Goal: Answer question/provide support: Share knowledge or assist other users

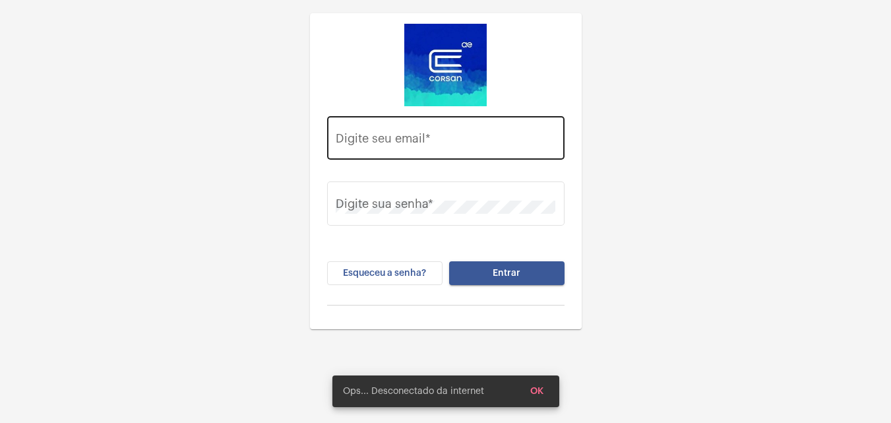
click at [501, 139] on input "Digite seu email *" at bounding box center [446, 141] width 220 height 13
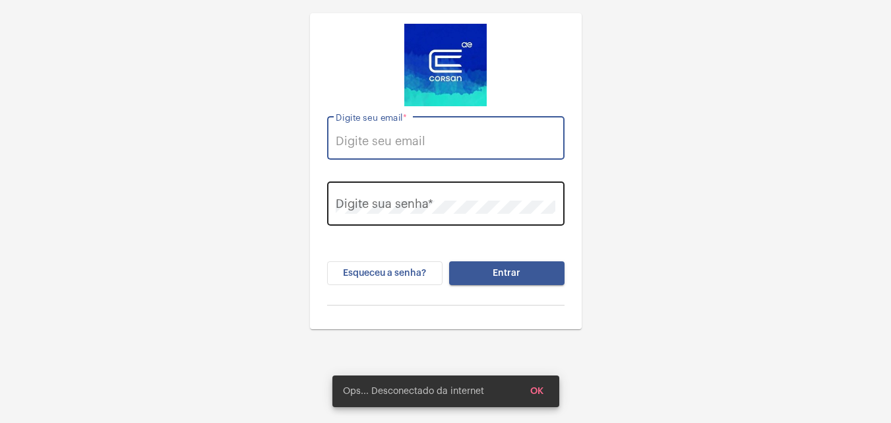
click at [483, 219] on div "Digite sua senha *" at bounding box center [446, 202] width 220 height 47
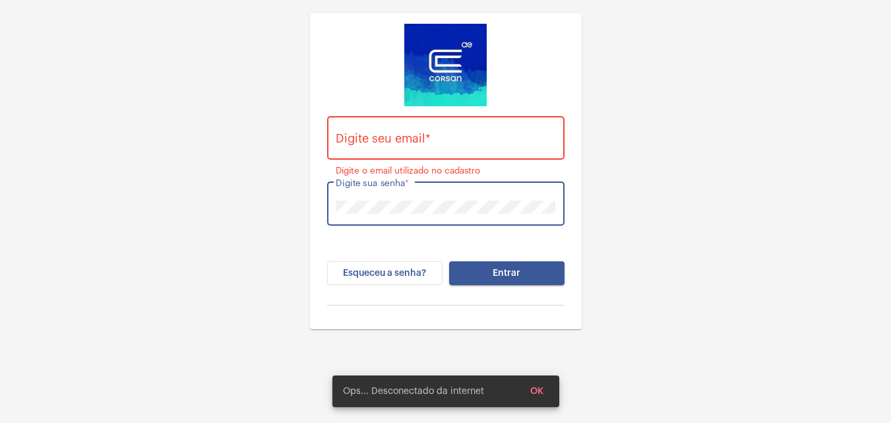
click at [466, 125] on div "Digite seu email *" at bounding box center [446, 136] width 220 height 47
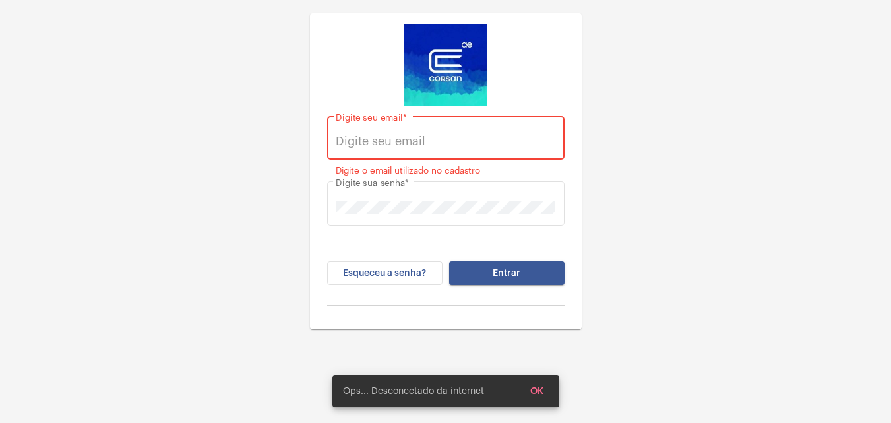
click at [464, 127] on div "Digite seu email *" at bounding box center [446, 136] width 220 height 47
paste input "[PERSON_NAME][EMAIL_ADDRESS][DOMAIN_NAME]"
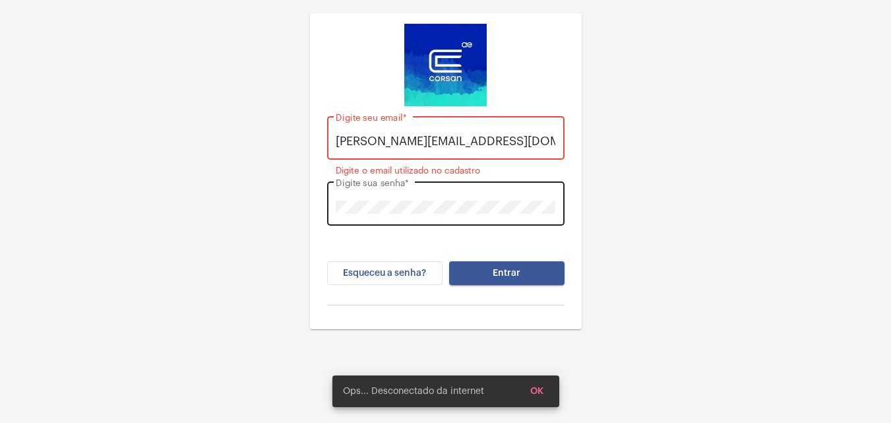
scroll to position [0, 1]
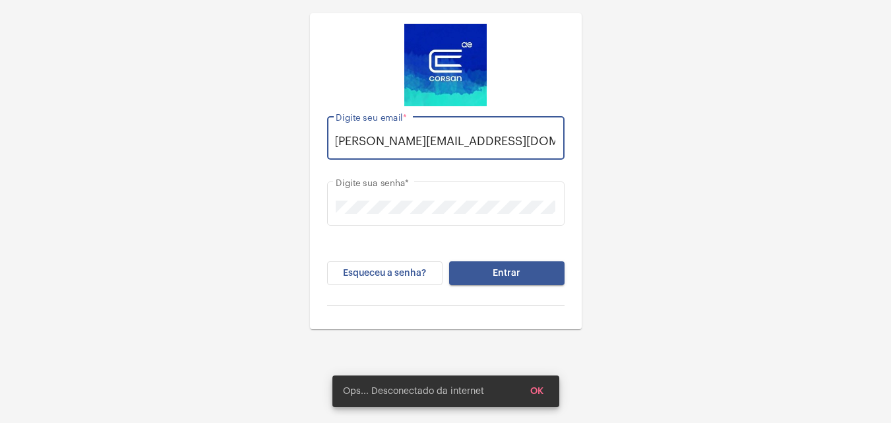
type input "[PERSON_NAME][EMAIL_ADDRESS][DOMAIN_NAME]"
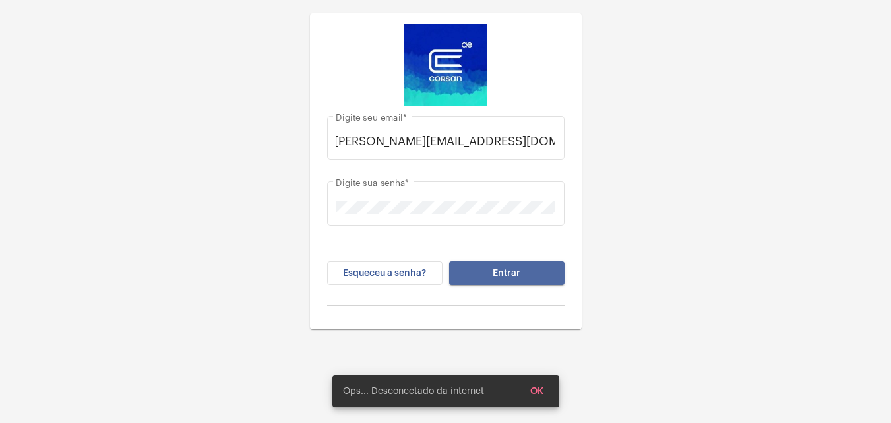
click at [504, 263] on button "Entrar" at bounding box center [506, 273] width 115 height 24
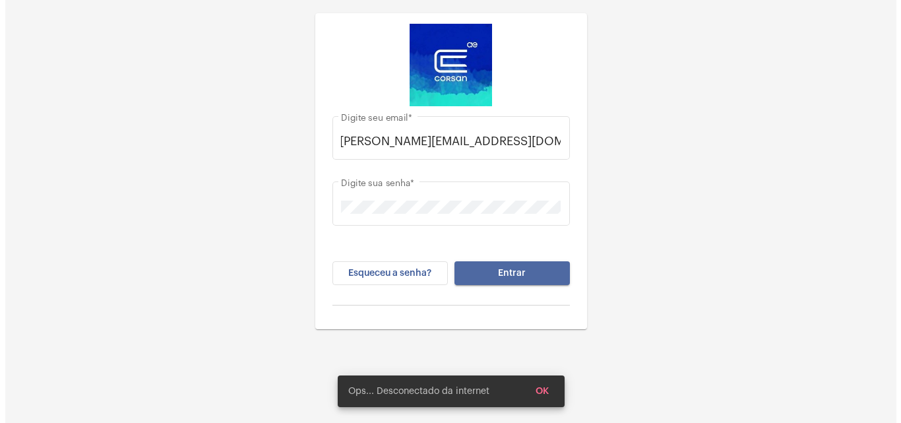
scroll to position [0, 0]
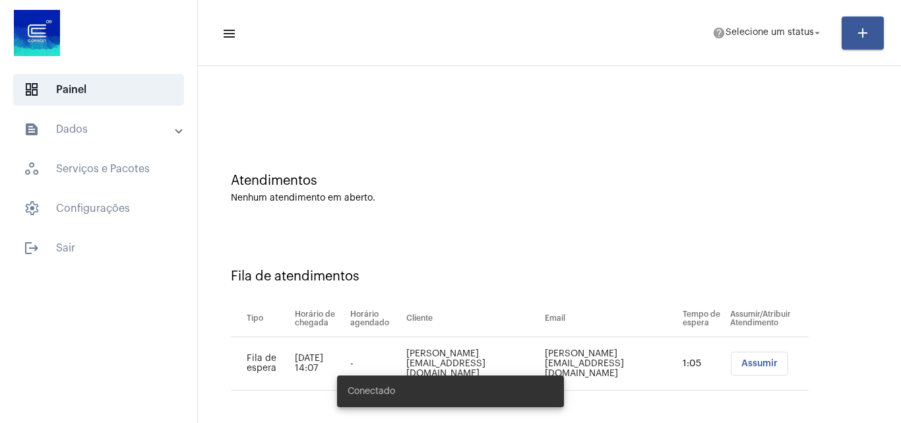
scroll to position [18, 0]
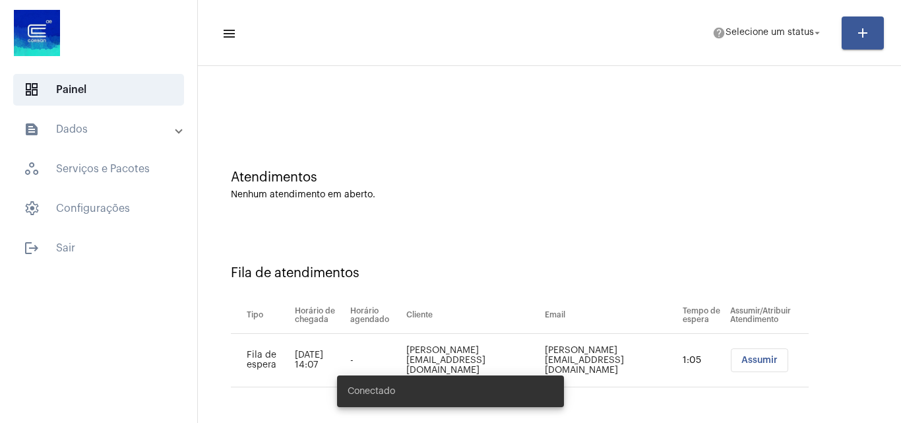
click at [745, 355] on span "Assumir" at bounding box center [759, 359] width 36 height 9
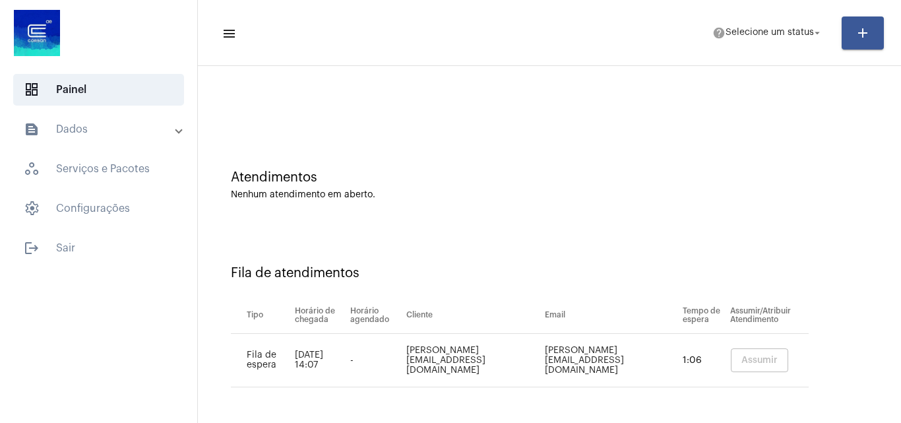
scroll to position [0, 0]
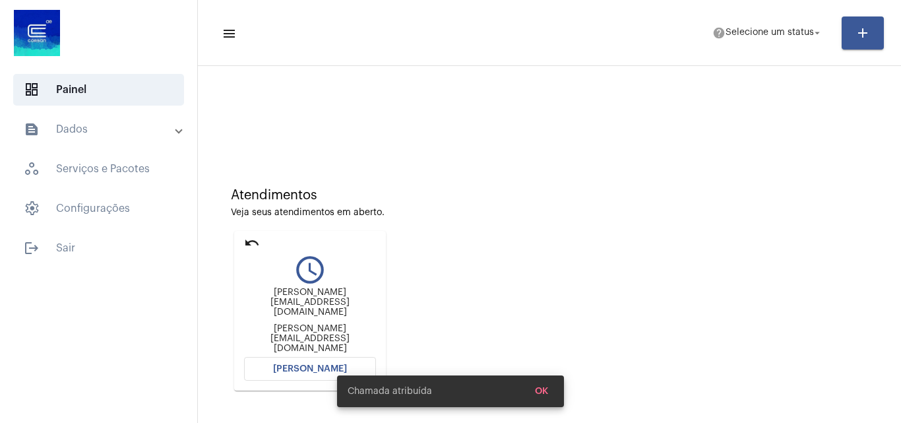
click at [338, 357] on button "[PERSON_NAME]" at bounding box center [310, 369] width 132 height 24
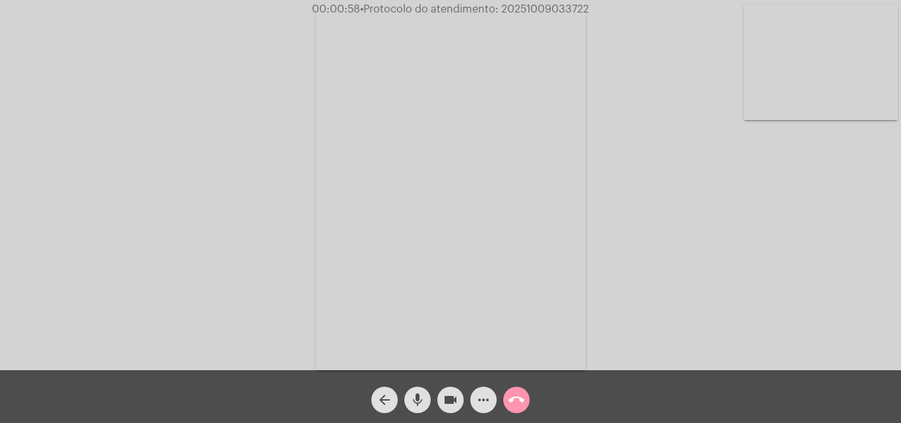
click at [488, 407] on mat-icon "more_horiz" at bounding box center [483, 400] width 16 height 16
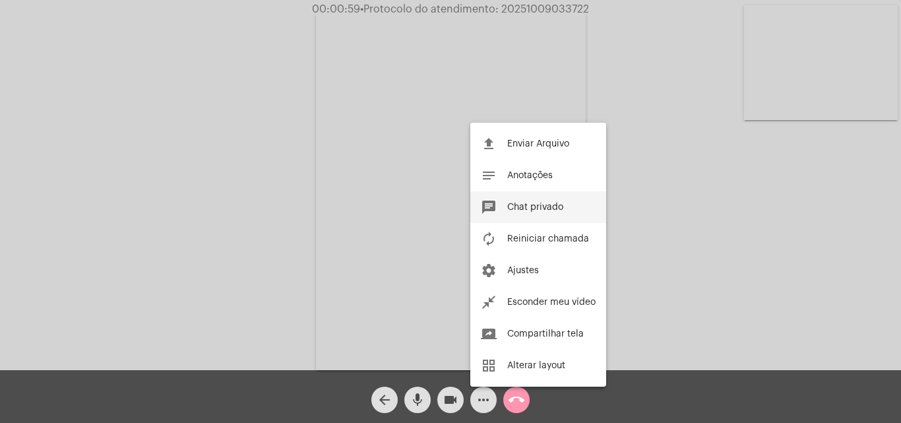
click at [553, 198] on button "chat Chat privado" at bounding box center [538, 207] width 136 height 32
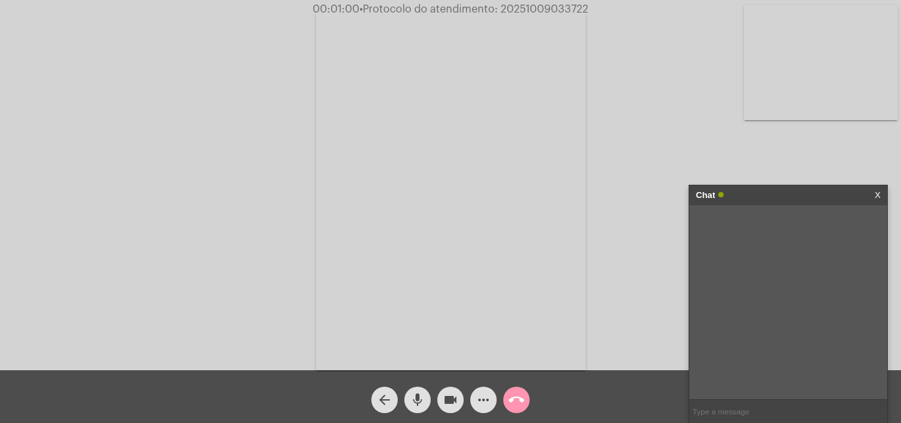
click at [799, 421] on input "text" at bounding box center [788, 411] width 198 height 23
type input "Oi!"
click at [751, 413] on input "text" at bounding box center [788, 411] width 198 height 23
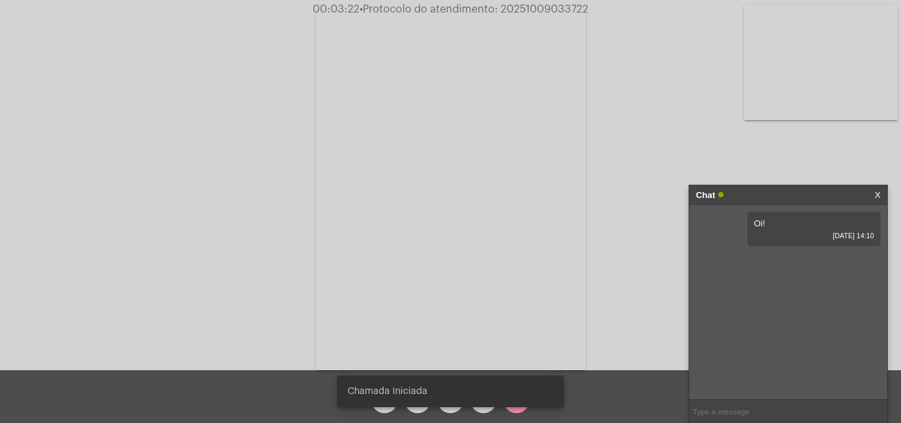
click at [746, 408] on input "text" at bounding box center [788, 411] width 198 height 23
click at [726, 407] on input "text" at bounding box center [788, 411] width 198 height 23
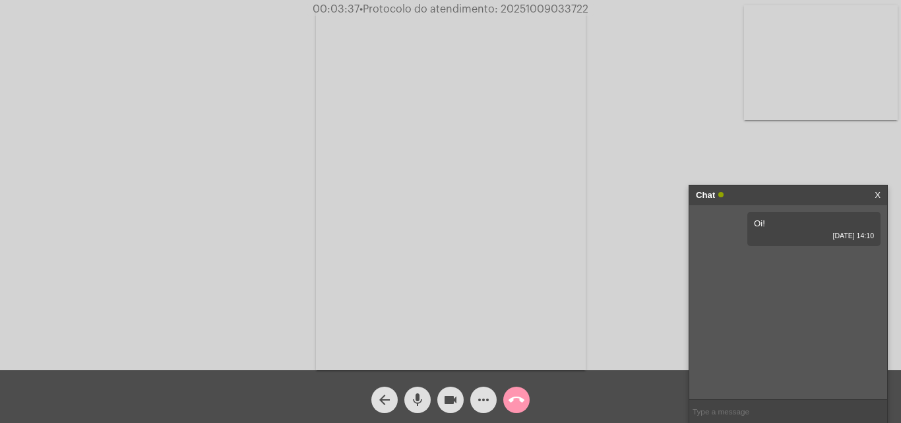
click at [766, 415] on input "text" at bounding box center [788, 411] width 198 height 23
click at [787, 266] on link "[URL][DOMAIN_NAME]" at bounding box center [777, 261] width 92 height 10
click at [684, 260] on div "Acessando Câmera e Microfone..." at bounding box center [450, 188] width 898 height 370
click at [683, 279] on div "Acessando Câmera e Microfone..." at bounding box center [450, 188] width 898 height 370
click at [419, 394] on mat-icon "mic" at bounding box center [418, 400] width 16 height 16
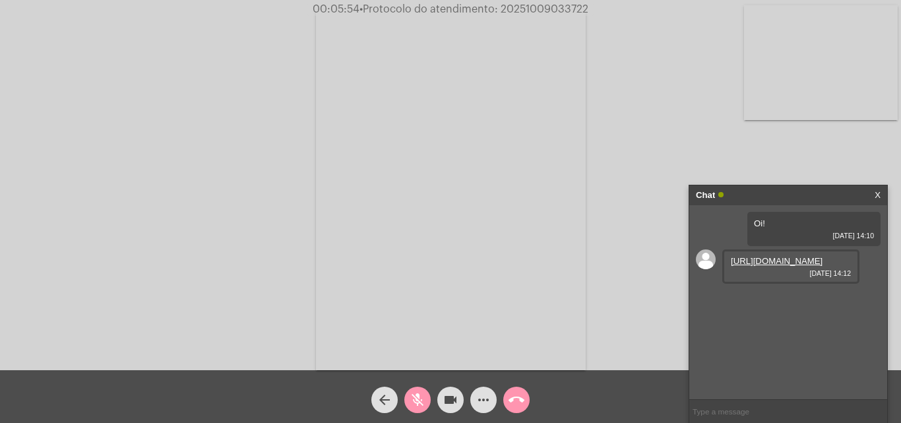
click at [440, 394] on button "videocam" at bounding box center [450, 399] width 26 height 26
click at [414, 385] on div "mic_off" at bounding box center [417, 396] width 33 height 33
click at [440, 393] on button "videocam_off" at bounding box center [450, 399] width 26 height 26
click at [421, 398] on mat-icon "mic" at bounding box center [418, 400] width 16 height 16
click at [450, 397] on mat-icon "videocam" at bounding box center [450, 400] width 16 height 16
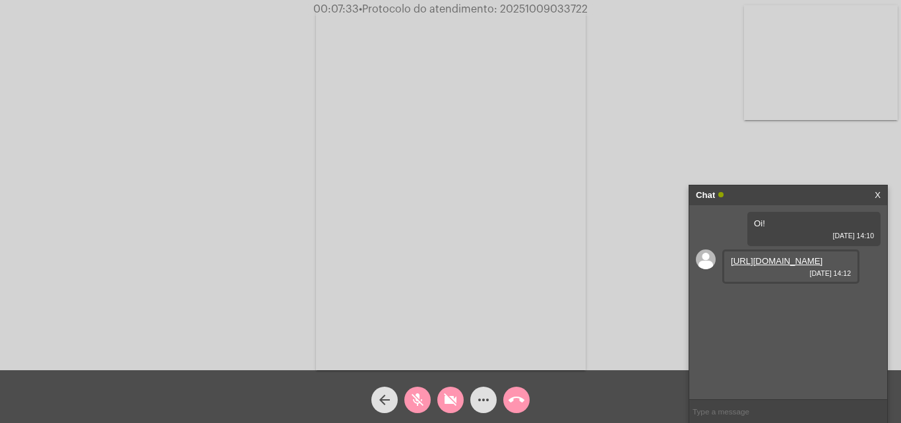
click at [414, 389] on span "mic_off" at bounding box center [418, 399] width 16 height 26
click at [454, 393] on mat-icon "videocam_off" at bounding box center [450, 400] width 16 height 16
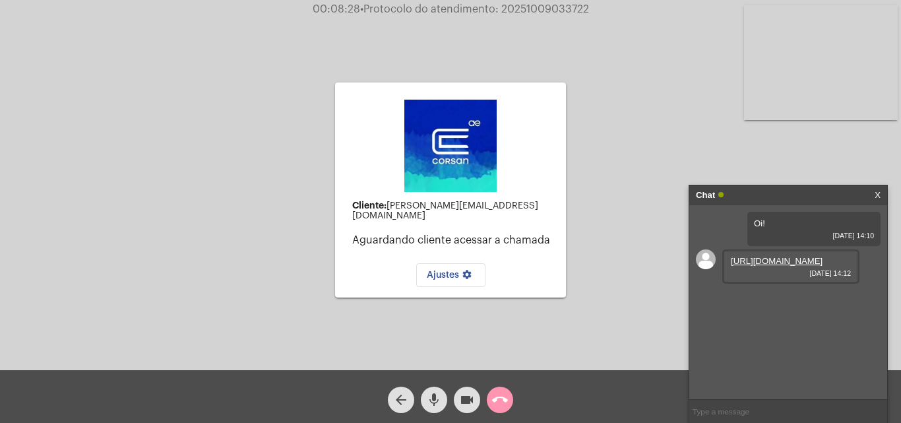
click at [752, 408] on input "text" at bounding box center [788, 411] width 198 height 23
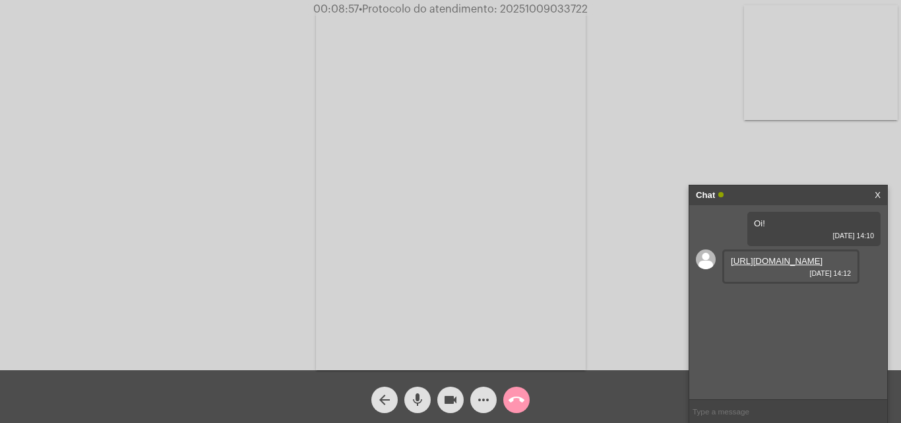
click at [767, 410] on input "text" at bounding box center [788, 411] width 198 height 23
drag, startPoint x: 784, startPoint y: 305, endPoint x: 859, endPoint y: 306, distance: 74.5
click at [859, 284] on div "[URL][DOMAIN_NAME] [DATE] 14:12" at bounding box center [790, 266] width 137 height 34
click at [716, 328] on div "Oi! [DATE] 14:10 [URL][DOMAIN_NAME] [DATE] 14:12" at bounding box center [788, 302] width 198 height 194
click at [417, 400] on mat-icon "mic" at bounding box center [418, 400] width 16 height 16
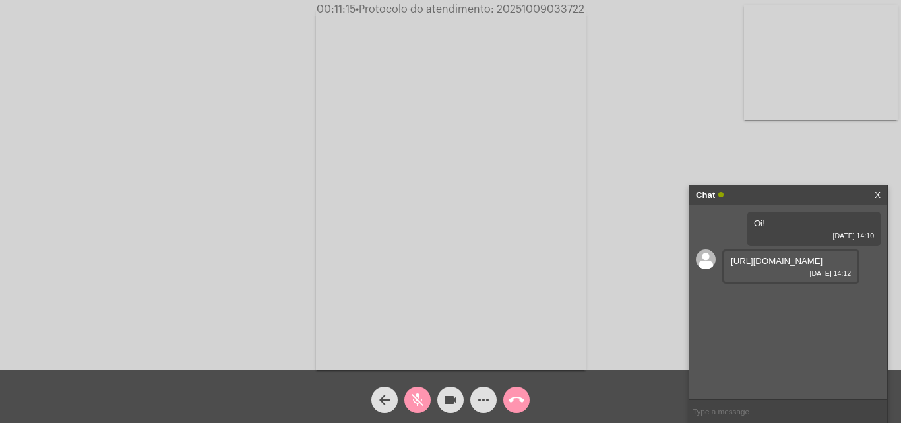
click at [443, 401] on mat-icon "videocam" at bounding box center [450, 400] width 16 height 16
click at [408, 405] on button "mic_off" at bounding box center [417, 399] width 26 height 26
click at [443, 390] on span "videocam_off" at bounding box center [450, 399] width 16 height 26
click at [454, 404] on mat-icon "videocam" at bounding box center [450, 400] width 16 height 16
click at [422, 404] on mat-icon "mic" at bounding box center [418, 400] width 16 height 16
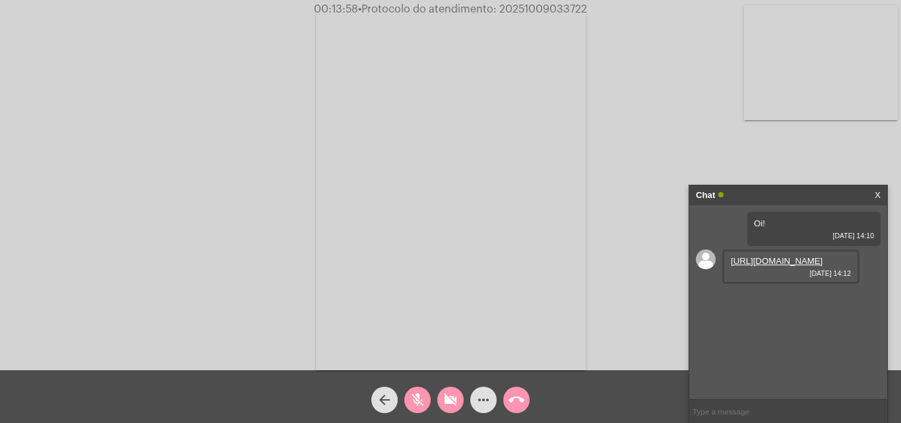
click at [423, 405] on mat-icon "mic_off" at bounding box center [418, 400] width 16 height 16
click at [442, 402] on button "videocam_off" at bounding box center [450, 399] width 26 height 26
click at [426, 396] on button "mic" at bounding box center [417, 399] width 26 height 26
click at [427, 396] on button "mic_off" at bounding box center [417, 399] width 26 height 26
click at [443, 396] on mat-icon "videocam" at bounding box center [450, 400] width 16 height 16
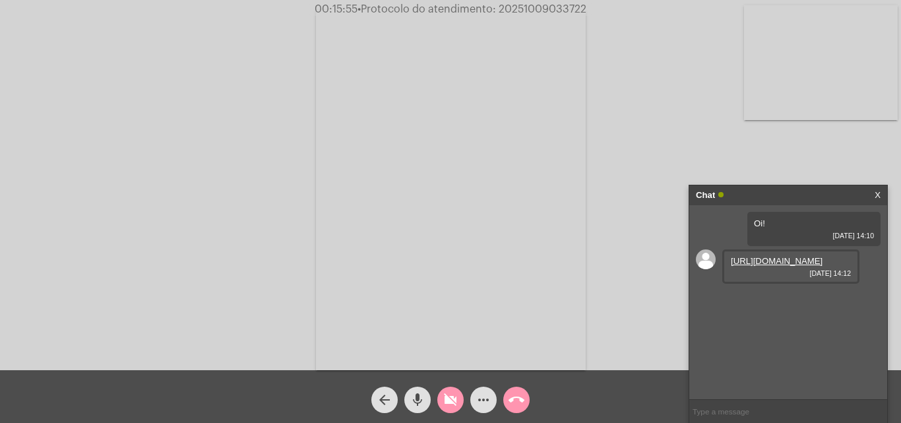
click at [443, 396] on mat-icon "videocam_off" at bounding box center [450, 400] width 16 height 16
click at [444, 405] on mat-icon "videocam" at bounding box center [450, 400] width 16 height 16
click at [427, 404] on button "mic" at bounding box center [417, 399] width 26 height 26
click at [409, 395] on button "mic_off" at bounding box center [417, 399] width 26 height 26
click at [442, 395] on button "videocam_off" at bounding box center [450, 399] width 26 height 26
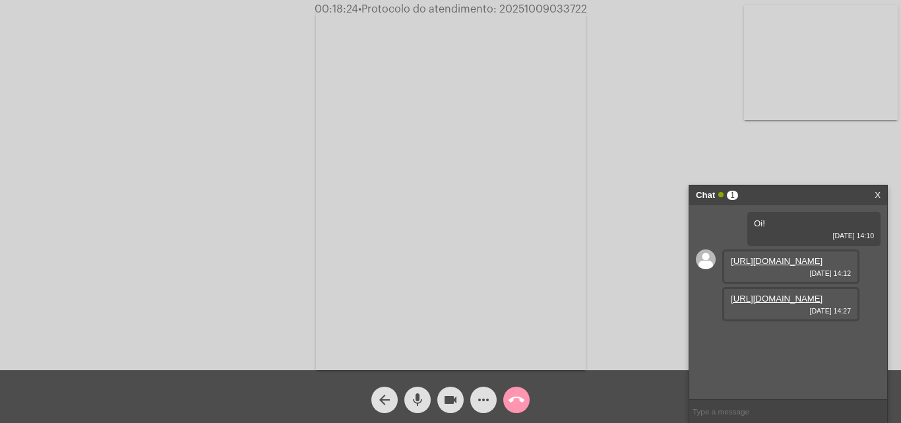
click at [783, 303] on link "[URL][DOMAIN_NAME]" at bounding box center [777, 298] width 92 height 10
click at [515, 395] on mat-icon "call_end" at bounding box center [516, 400] width 16 height 16
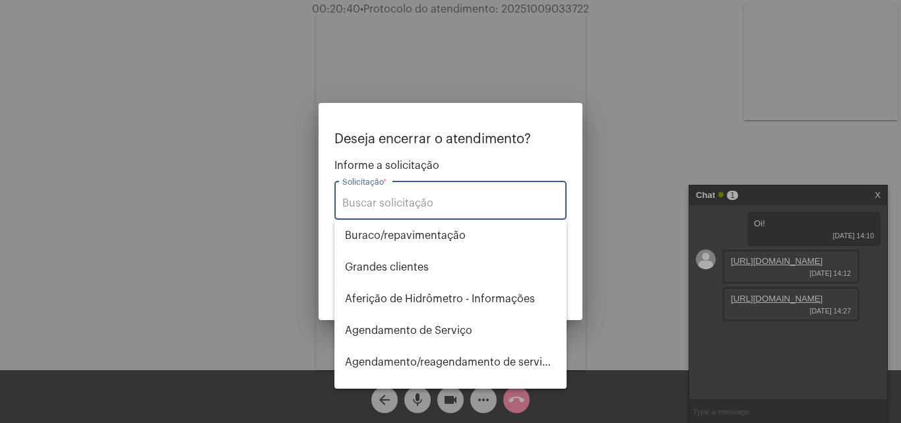
click at [491, 197] on input "Solicitação *" at bounding box center [450, 203] width 216 height 12
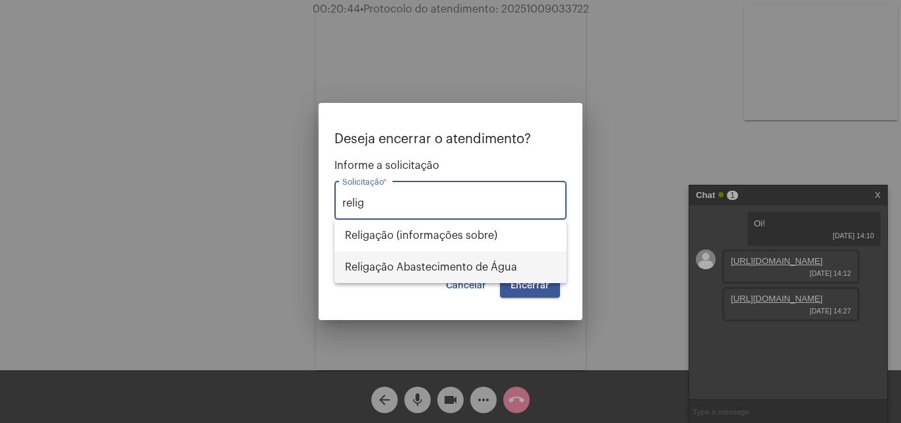
drag, startPoint x: 489, startPoint y: 259, endPoint x: 508, endPoint y: 266, distance: 20.5
click at [490, 259] on span "Religação Abastecimento de Água" at bounding box center [450, 267] width 211 height 32
type input "Religação Abastecimento de Água"
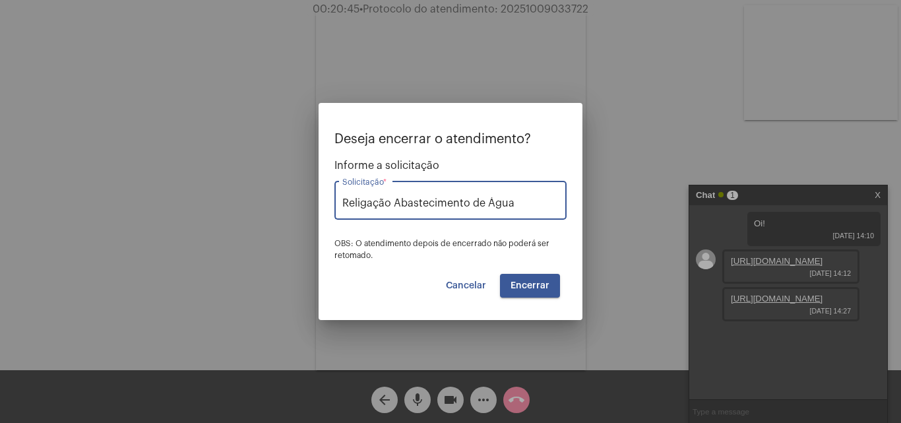
click at [538, 281] on span "Encerrar" at bounding box center [529, 285] width 39 height 9
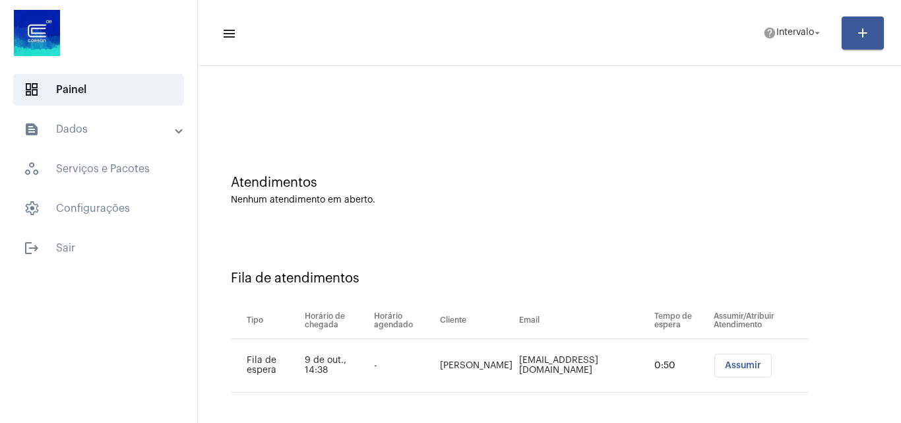
scroll to position [18, 0]
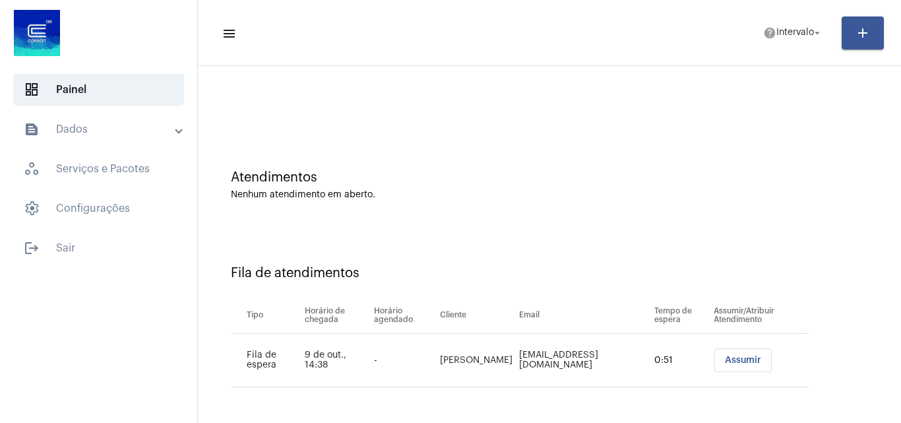
click at [725, 368] on button "Assumir" at bounding box center [742, 360] width 57 height 24
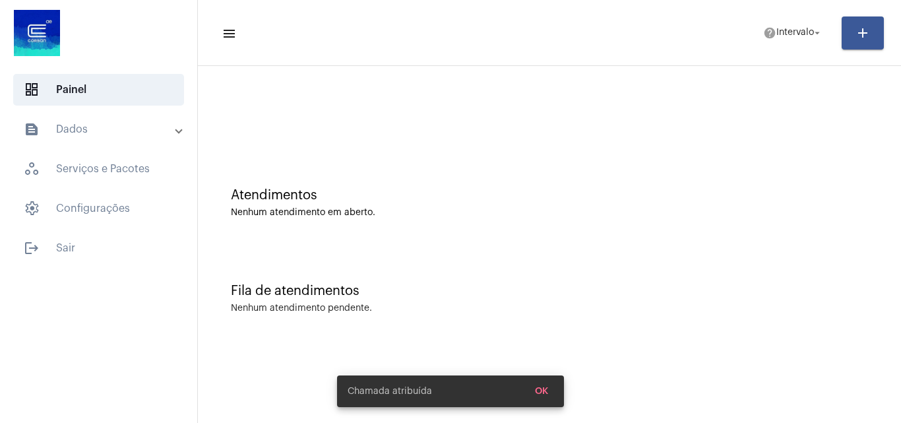
scroll to position [0, 0]
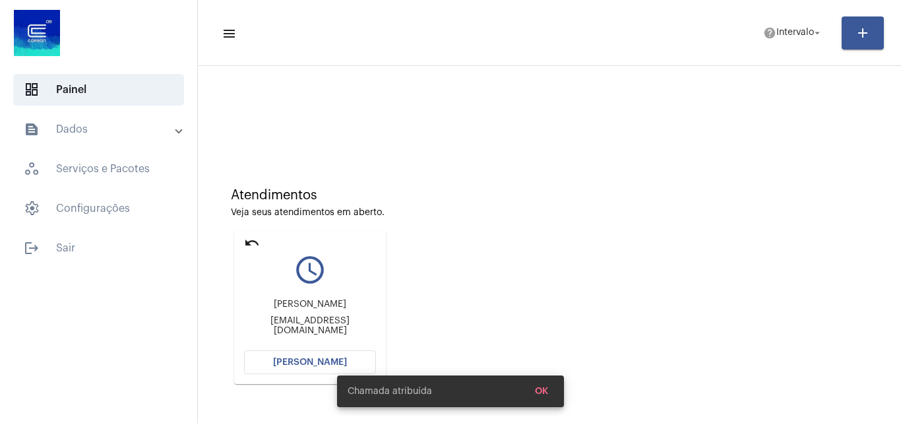
click at [299, 363] on span "[PERSON_NAME]" at bounding box center [310, 361] width 74 height 9
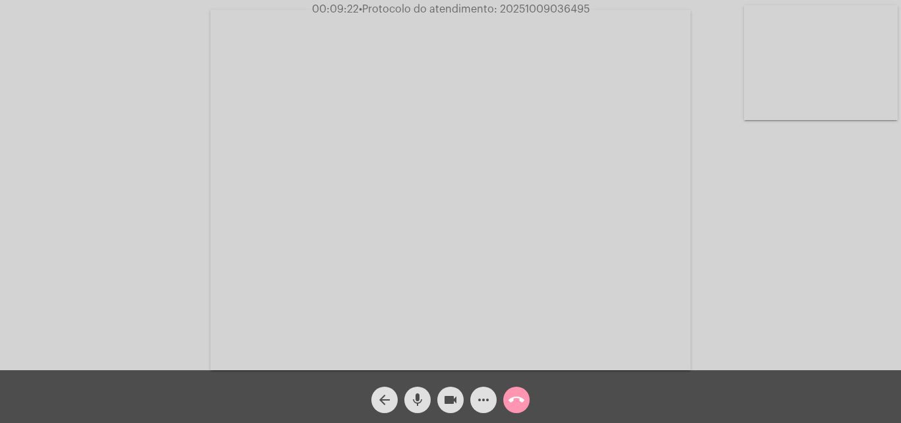
click at [451, 394] on mat-icon "videocam" at bounding box center [450, 400] width 16 height 16
click at [427, 394] on button "mic" at bounding box center [417, 399] width 26 height 26
click at [429, 403] on button "mic_off" at bounding box center [417, 399] width 26 height 26
click at [442, 403] on mat-icon "videocam_off" at bounding box center [450, 400] width 16 height 16
click at [506, 399] on button "call_end" at bounding box center [516, 399] width 26 height 26
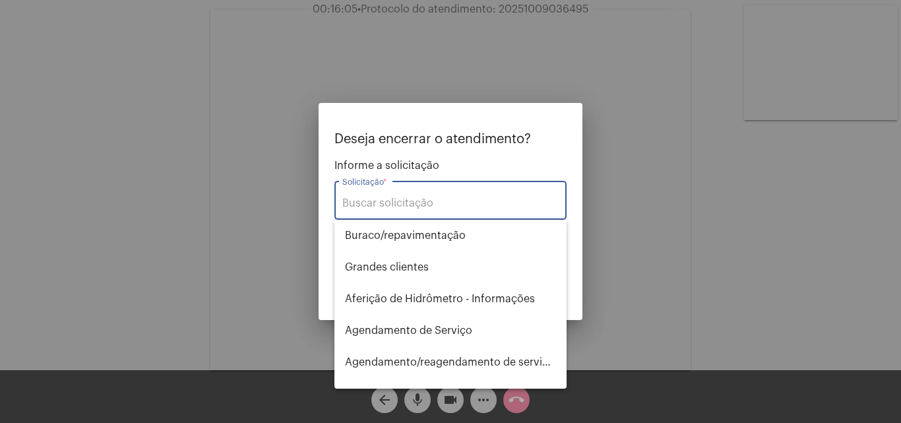
click at [466, 204] on input "Solicitação *" at bounding box center [450, 203] width 216 height 12
type input "r"
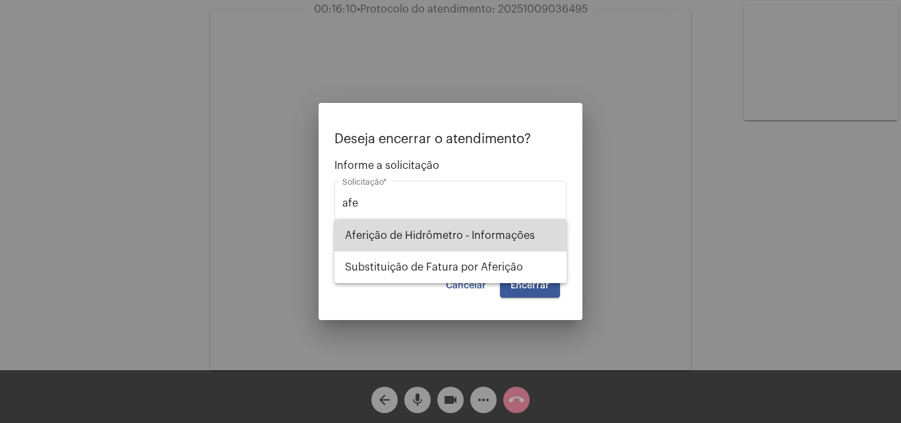
click at [475, 243] on span "Aferição de Hidrômetro - Informações" at bounding box center [450, 236] width 211 height 32
type input "Aferição de Hidrômetro - Informações"
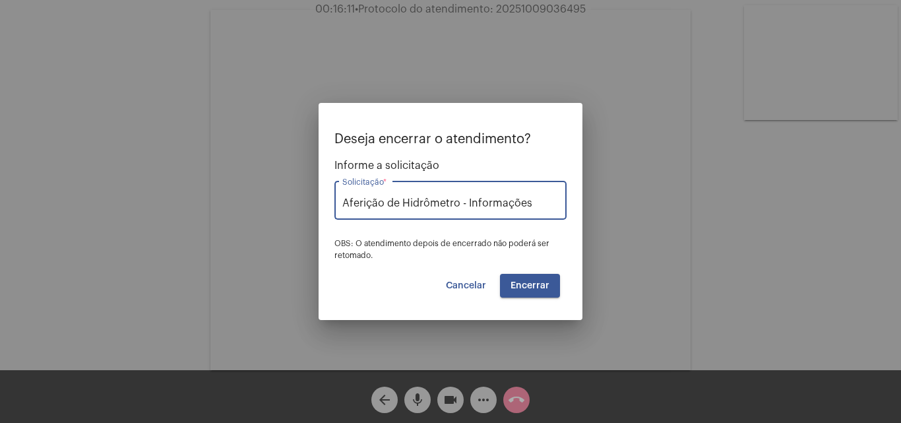
click at [547, 277] on button "Encerrar" at bounding box center [530, 286] width 60 height 24
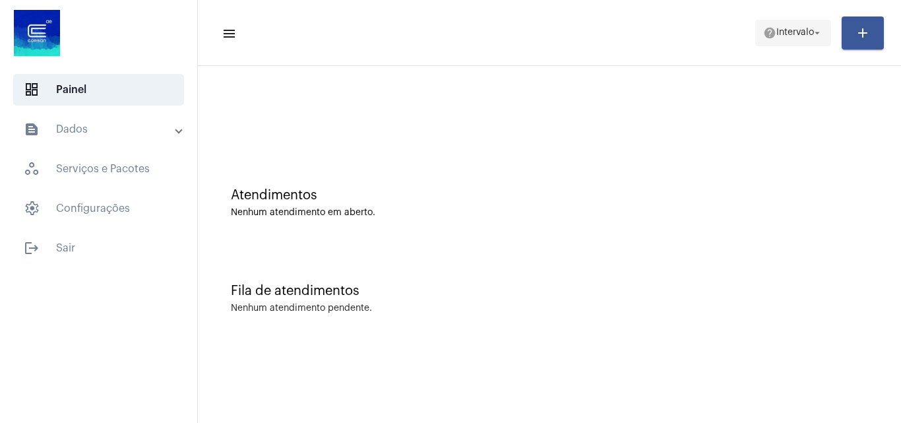
click at [770, 34] on mat-icon "help" at bounding box center [769, 32] width 13 height 13
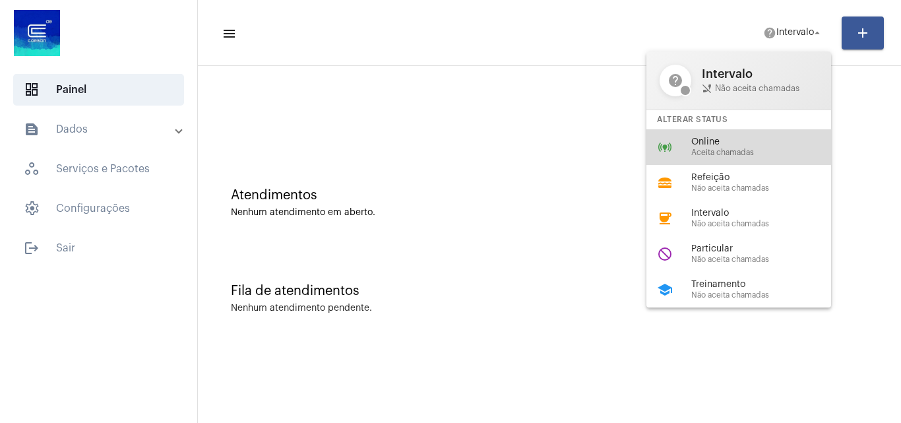
click at [733, 132] on div "online_prediction Online Aceita chamadas" at bounding box center [749, 147] width 206 height 36
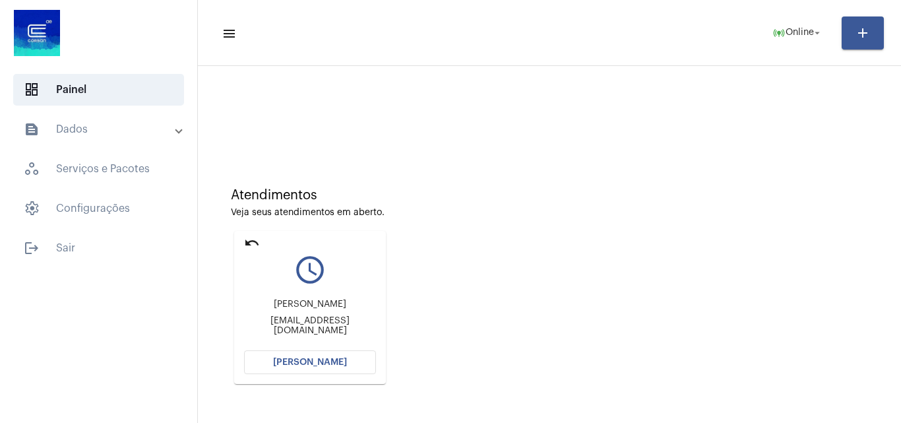
click at [340, 352] on button "[PERSON_NAME]" at bounding box center [310, 362] width 132 height 24
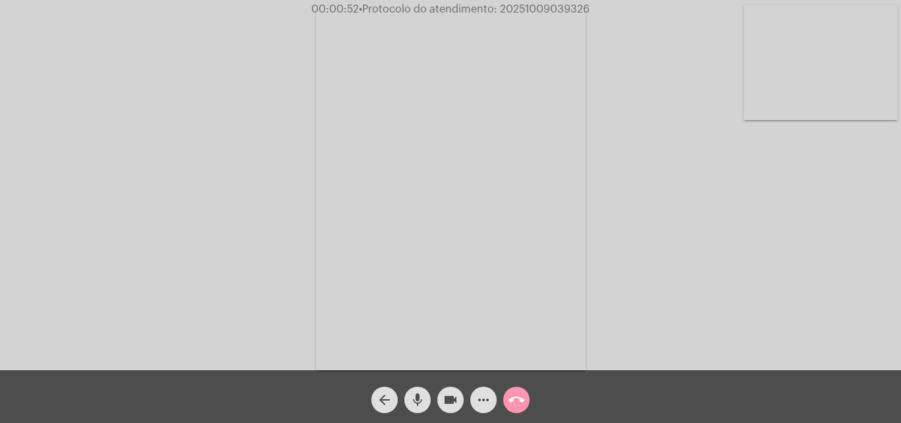
drag, startPoint x: 425, startPoint y: 398, endPoint x: 433, endPoint y: 396, distance: 8.2
click at [425, 398] on button "mic" at bounding box center [417, 399] width 26 height 26
click at [448, 396] on mat-icon "videocam" at bounding box center [450, 400] width 16 height 16
click at [429, 390] on div "mic_off" at bounding box center [417, 396] width 33 height 33
click at [445, 392] on mat-icon "videocam_off" at bounding box center [450, 400] width 16 height 16
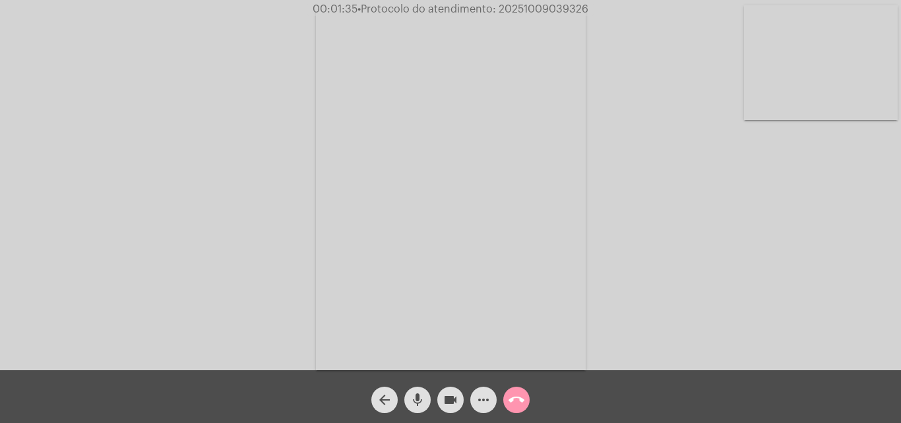
click at [378, 404] on mat-icon "arrow_back" at bounding box center [385, 400] width 16 height 16
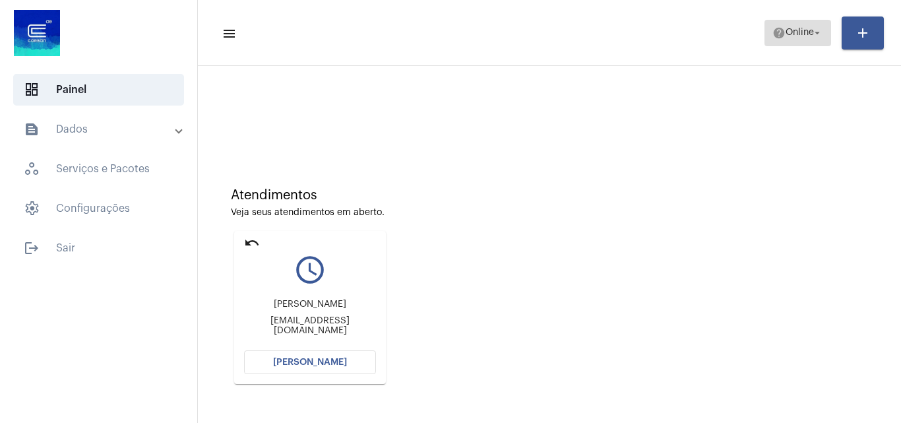
click at [788, 33] on span "Online" at bounding box center [799, 32] width 28 height 9
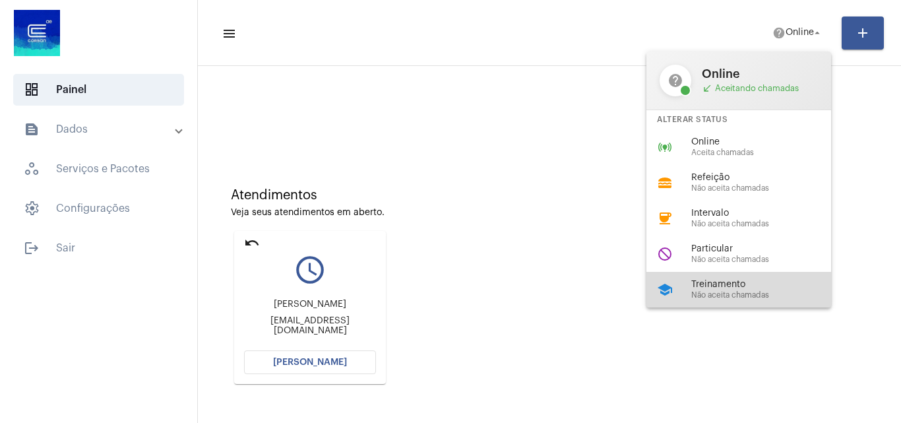
click at [691, 278] on div "school Treinamento Não aceita chamadas" at bounding box center [749, 290] width 206 height 36
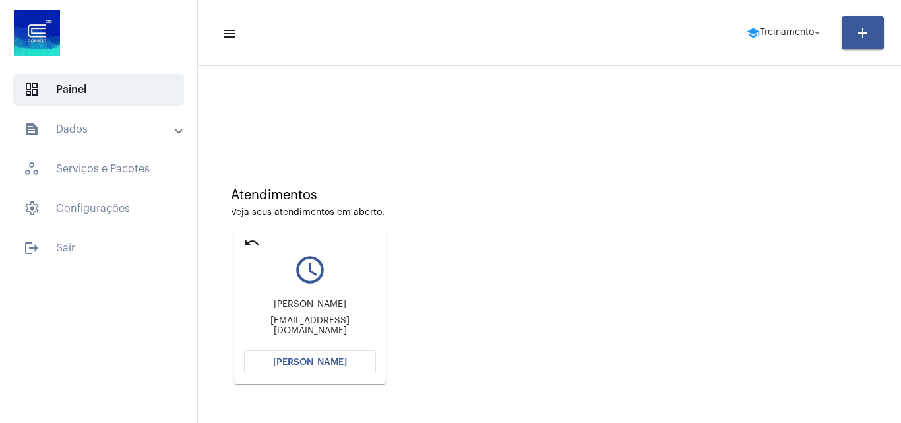
click at [260, 239] on mat-card "undo query_builder [PERSON_NAME] [PERSON_NAME][EMAIL_ADDRESS][DOMAIN_NAME] [PER…" at bounding box center [310, 307] width 152 height 153
click at [254, 240] on mat-icon "undo" at bounding box center [252, 243] width 16 height 16
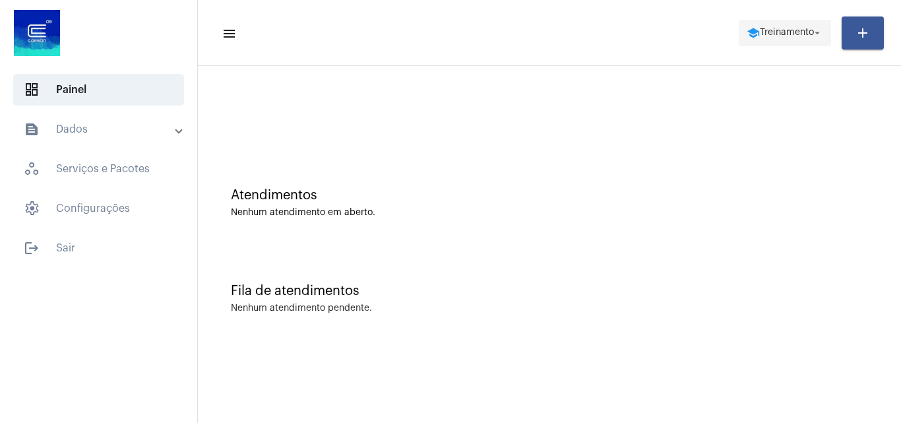
click at [752, 45] on button "school Treinamento arrow_drop_down" at bounding box center [785, 33] width 92 height 26
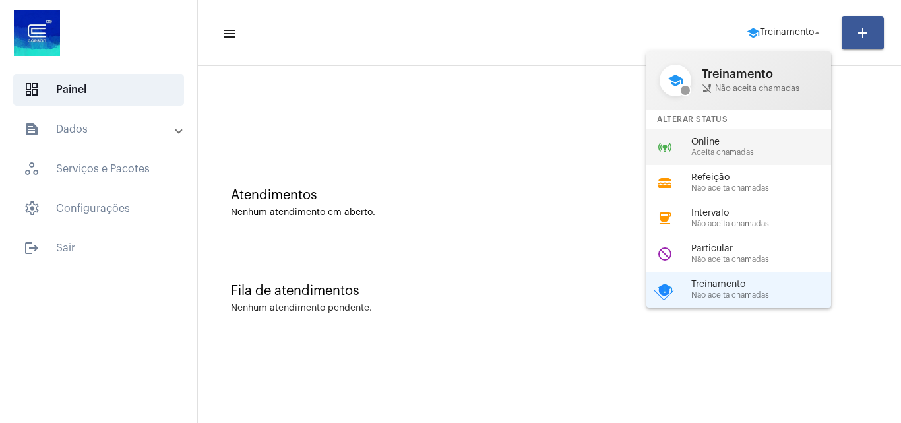
click at [725, 140] on span "Online" at bounding box center [766, 142] width 150 height 10
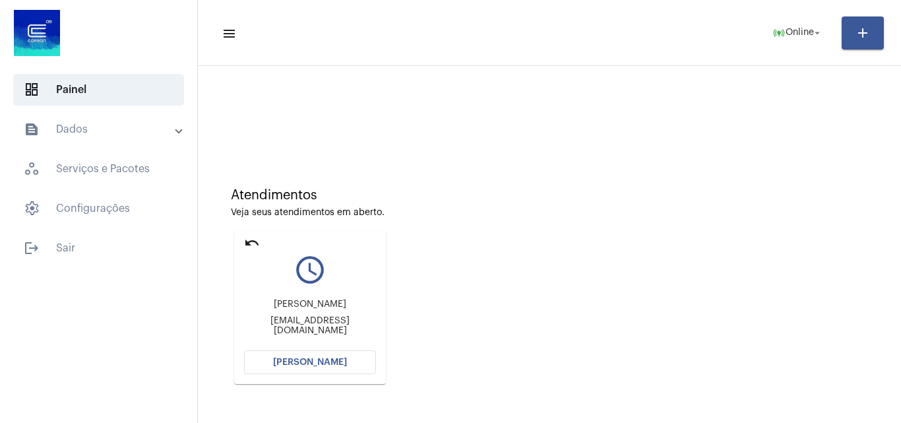
click at [334, 363] on span "[PERSON_NAME]" at bounding box center [310, 361] width 74 height 9
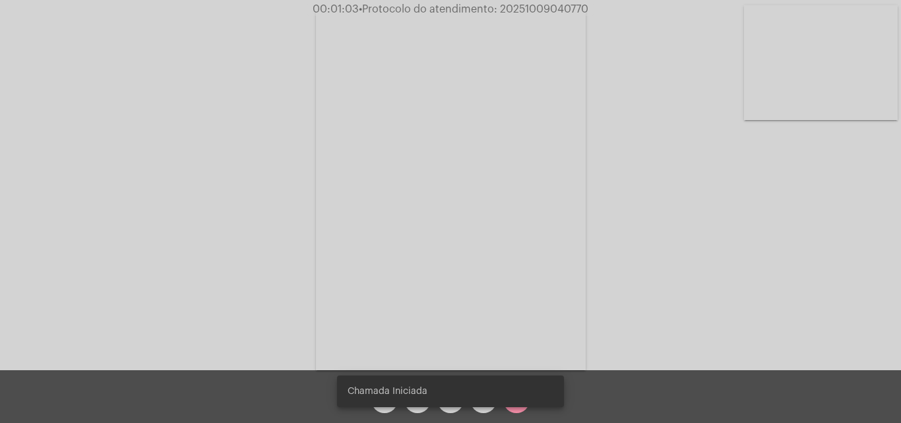
click at [487, 411] on div "Chamada Iniciada" at bounding box center [450, 390] width 259 height 63
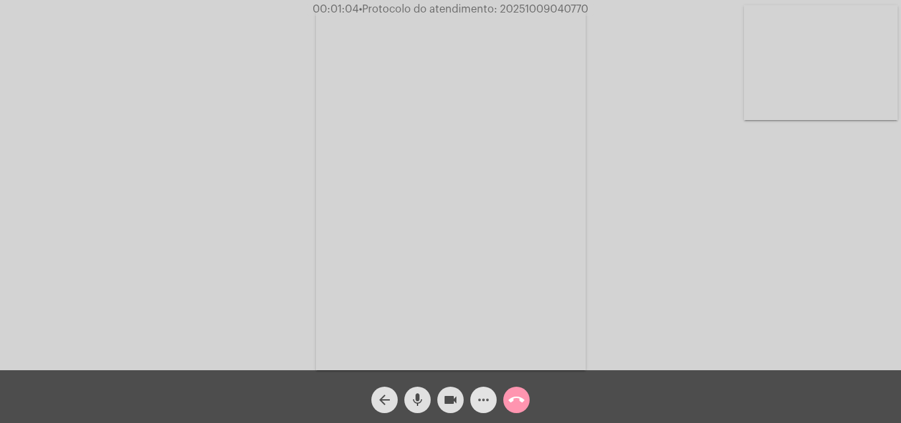
click at [484, 395] on mat-icon "more_horiz" at bounding box center [483, 400] width 16 height 16
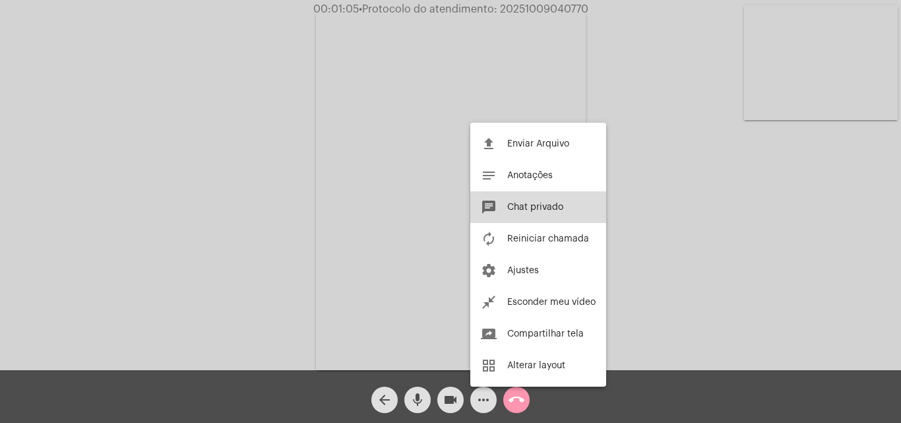
click at [577, 203] on button "chat Chat privado" at bounding box center [538, 207] width 136 height 32
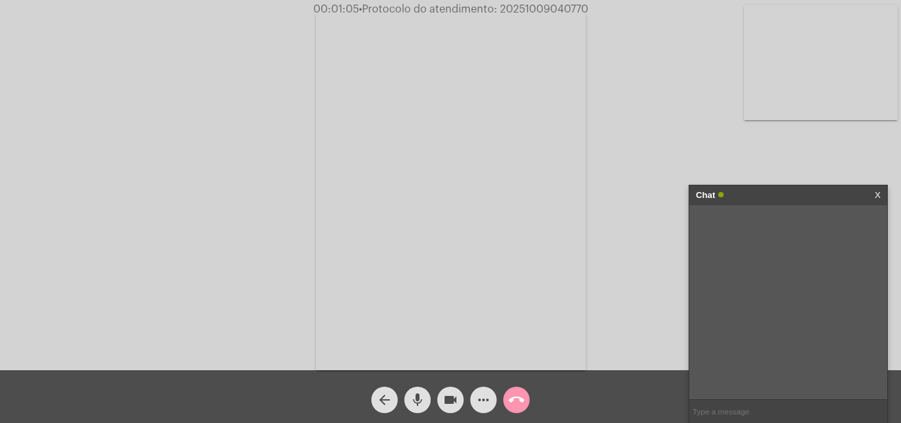
click at [756, 413] on input "text" at bounding box center [788, 411] width 198 height 23
drag, startPoint x: 720, startPoint y: 405, endPoint x: 702, endPoint y: 400, distance: 19.2
click at [631, 377] on app-call "00:01:08 • Protocolo do atendimento: 20251009040770 Acessando Câmera e Microfon…" at bounding box center [450, 211] width 901 height 423
click at [727, 411] on input "Documentos necessários: RG (validade 10 anos) e CPF; E um documento que comprov…" at bounding box center [788, 411] width 198 height 23
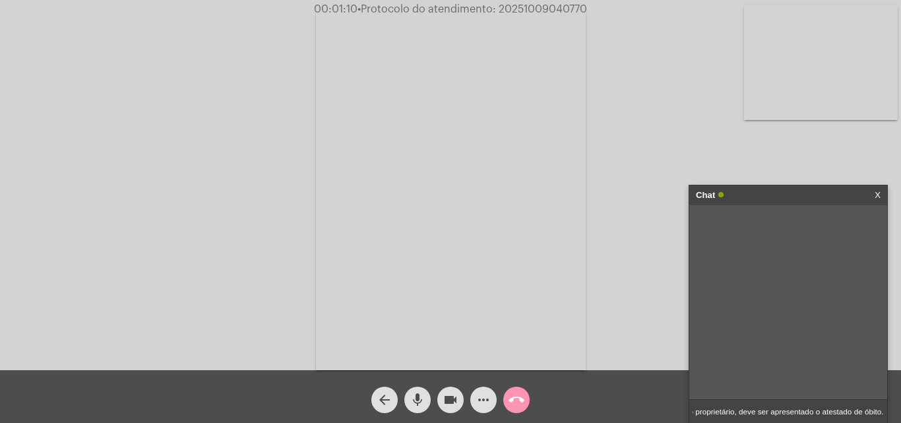
drag, startPoint x: 727, startPoint y: 411, endPoint x: 900, endPoint y: 408, distance: 172.8
click at [890, 408] on app-call "00:01:10 • Protocolo do atendimento: 20251009040770 Acessando Câmera e Microfon…" at bounding box center [450, 211] width 901 height 423
drag, startPoint x: 839, startPoint y: 410, endPoint x: 742, endPoint y: 413, distance: 97.6
click at [677, 413] on app-call "00:01:12 • Protocolo do atendimento: 20251009040770 Acessando Câmera e Microfon…" at bounding box center [450, 211] width 901 height 423
click at [617, 415] on app-call "00:01:12 • Protocolo do atendimento: 20251009040770 Acessando Câmera e Microfon…" at bounding box center [450, 211] width 901 height 423
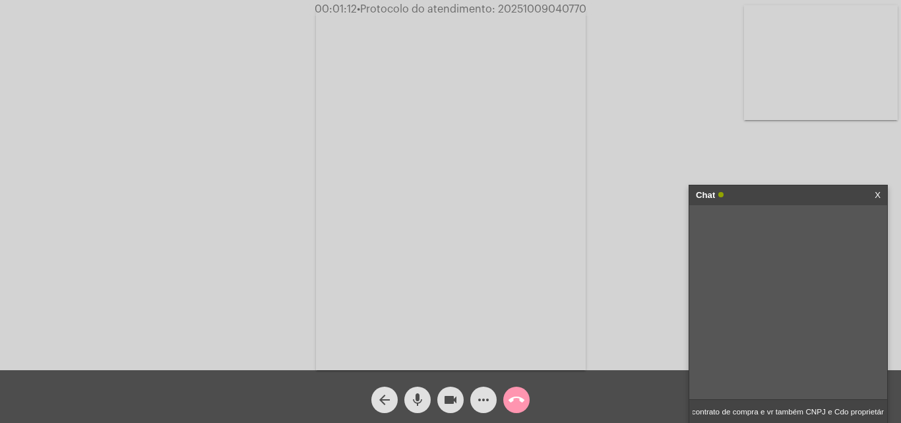
scroll to position [0, 458]
drag, startPoint x: 789, startPoint y: 406, endPoint x: 758, endPoint y: 412, distance: 31.7
click at [622, 413] on app-call "00:01:12 • Protocolo do atendimento: 20251009040770 Acessando Câmera e Microfon…" at bounding box center [450, 211] width 901 height 423
drag, startPoint x: 773, startPoint y: 411, endPoint x: 574, endPoint y: 418, distance: 198.6
click at [574, 418] on app-call "00:01:13 • Protocolo do atendimento: 20251009040770 Acessando Câmera e Microfon…" at bounding box center [450, 211] width 901 height 423
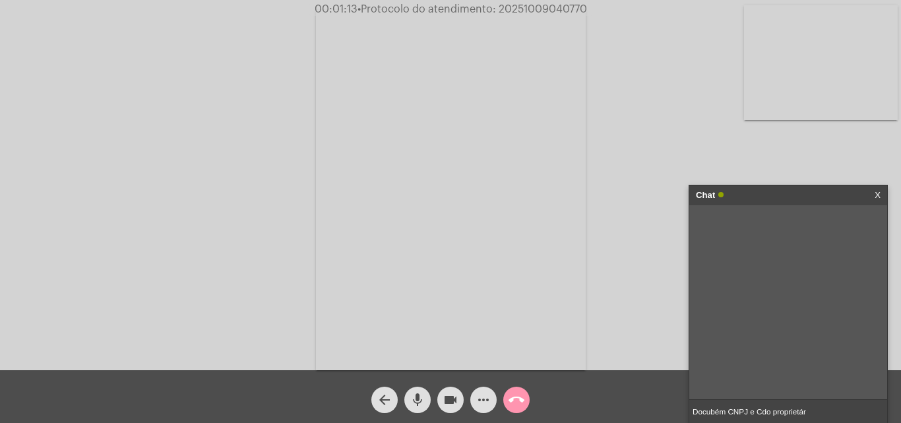
type input "proprietár"
drag, startPoint x: 748, startPoint y: 413, endPoint x: 611, endPoint y: 413, distance: 136.5
click at [611, 413] on app-call "00:01:14 • Protocolo do atendimento: 20251009040770 Acessando Câmera e Microfon…" at bounding box center [450, 211] width 901 height 423
type input "Oi!"
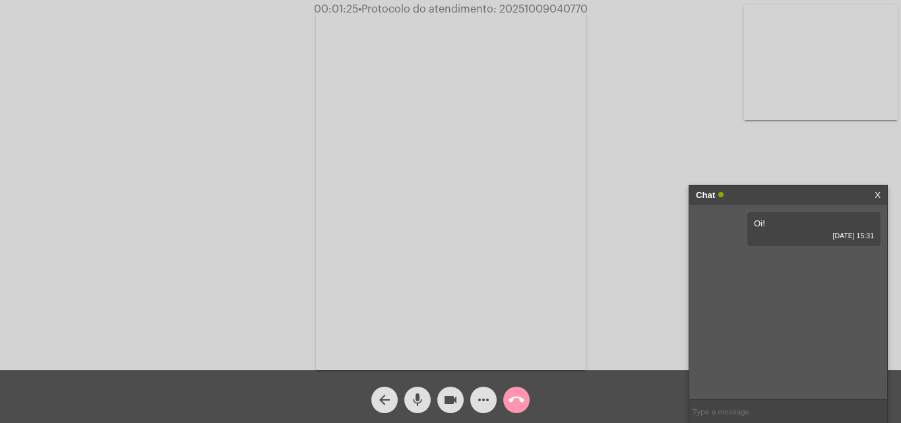
click at [754, 405] on input "text" at bounding box center [788, 411] width 198 height 23
paste input "Documentos necessários:"
type input "Documentos necessários:"
click at [732, 413] on input "text" at bounding box center [788, 411] width 198 height 23
paste input "RG (validade 10 anos) e CPF;"
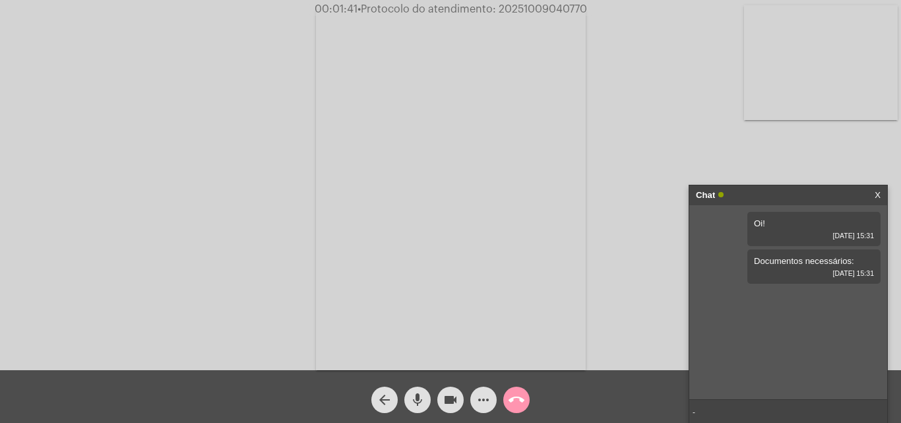
type input "- RG (validade 10 anos) e CPF;"
paste input "E um documento que comprove a posse ou uso do imóvel, que pode ser o contrato d…"
type input "- E um documento que comprove a posse ou uso do imóvel, que pode ser o contrato…"
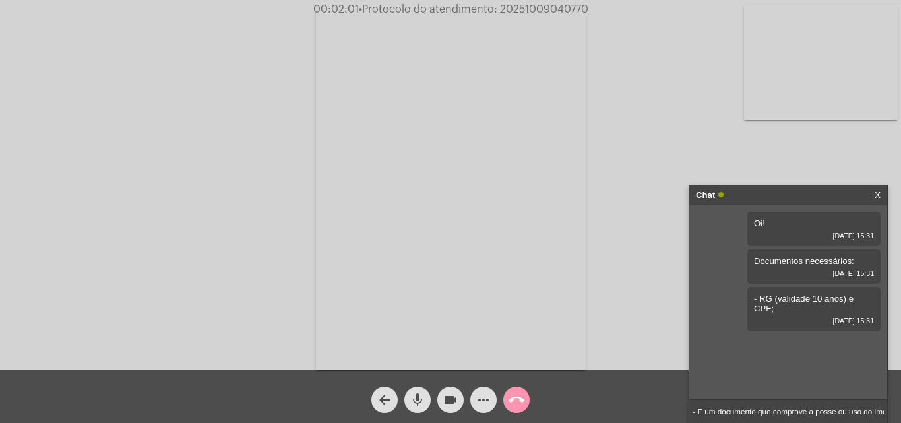
click at [845, 417] on input "- E um documento que comprove a posse ou uso do imóvel, que pode ser o contrato…" at bounding box center [788, 411] width 198 height 23
click at [825, 406] on input "- E um documento que comprove a posse ou uso do imóvel, que pode ser o contrato…" at bounding box center [788, 411] width 198 height 23
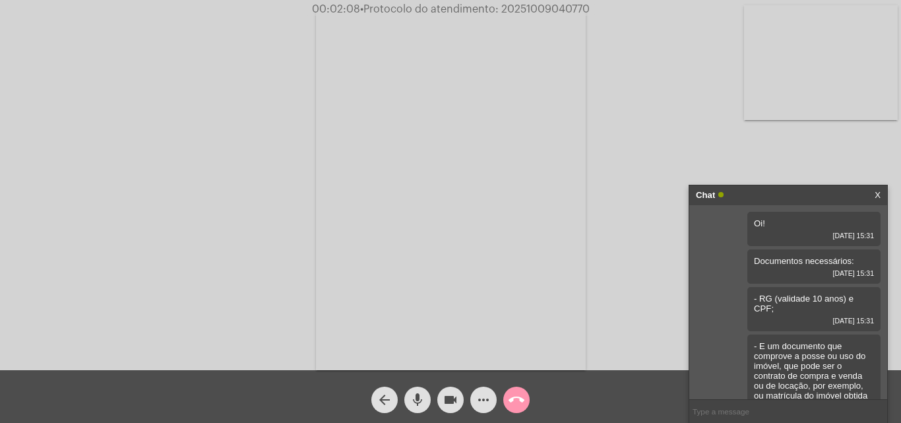
scroll to position [59, 0]
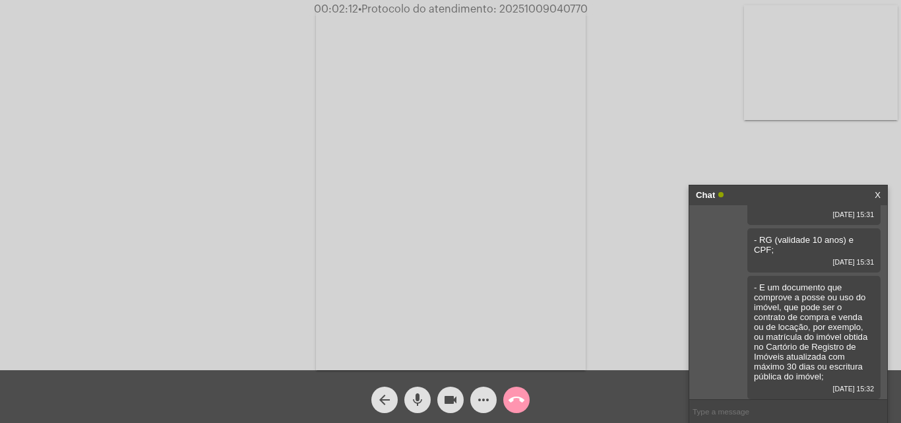
click at [727, 406] on input "text" at bounding box center [788, 411] width 198 height 23
type input "-"
paste input "Se for [PERSON_NAME], apresentar também CNPJ e Contrato Social registrado na Ju…"
type input "- Se for [PERSON_NAME], apresentar também CNPJ e Contrato Social registrado na …"
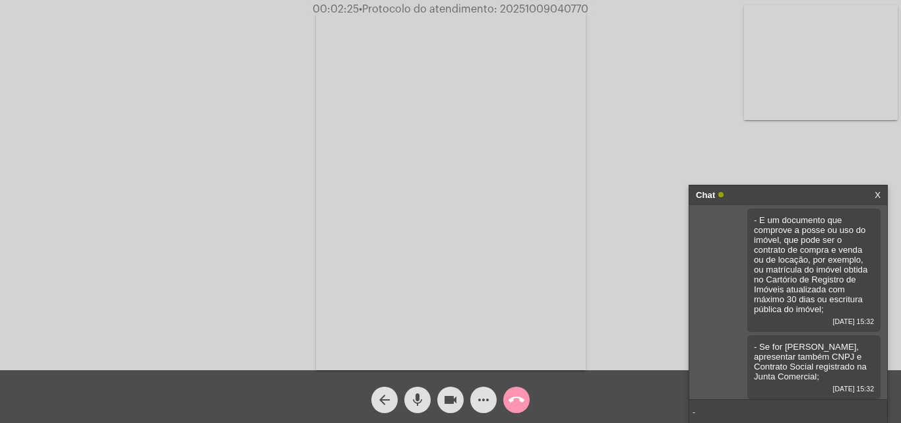
paste input "Em caso de óbito do proprietário, deve ser apresentado o atestado de óbito."
type input "- Em caso de óbito do proprietário, deve ser apresentado o atestado de óbito."
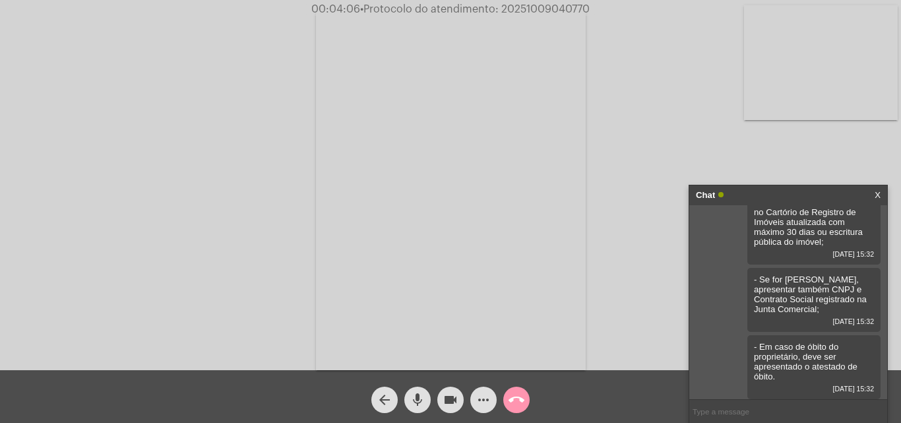
scroll to position [260, 0]
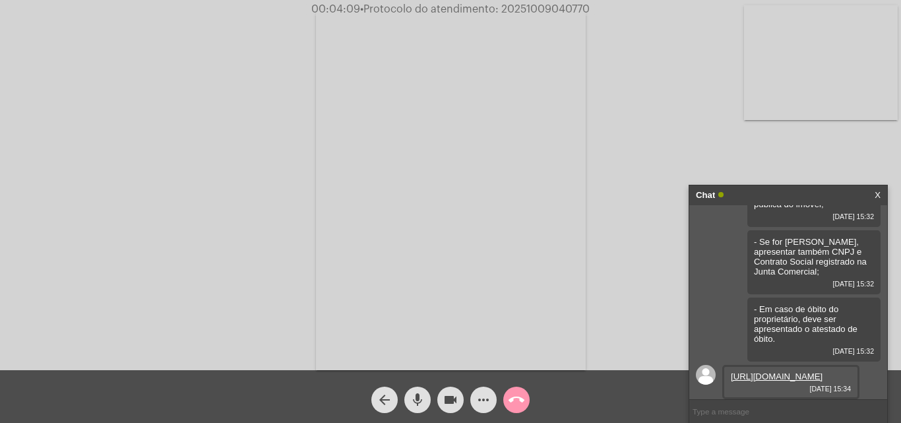
click at [792, 371] on link "[URL][DOMAIN_NAME]" at bounding box center [777, 376] width 92 height 10
click at [764, 414] on input "text" at bounding box center [788, 411] width 198 height 23
click at [739, 371] on link "[URL][DOMAIN_NAME]" at bounding box center [777, 376] width 92 height 10
click at [735, 414] on input "text" at bounding box center [788, 411] width 198 height 23
click at [735, 411] on input "text" at bounding box center [788, 411] width 198 height 23
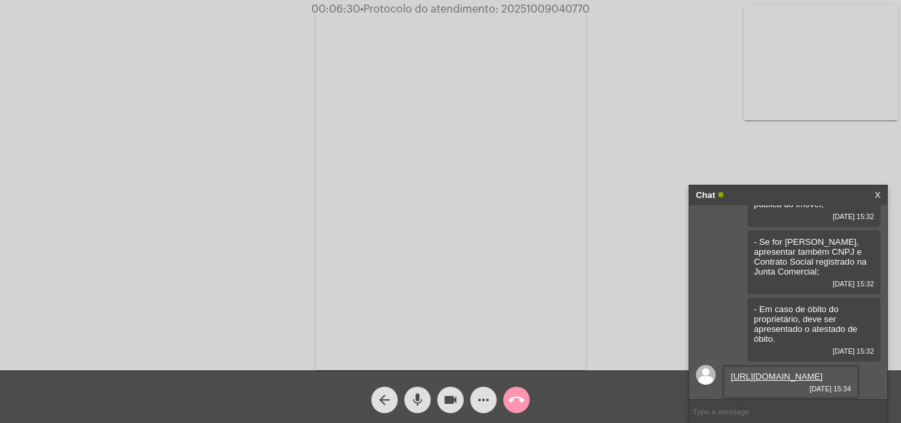
click at [737, 419] on input "text" at bounding box center [788, 411] width 198 height 23
click at [814, 417] on input "text" at bounding box center [788, 411] width 198 height 23
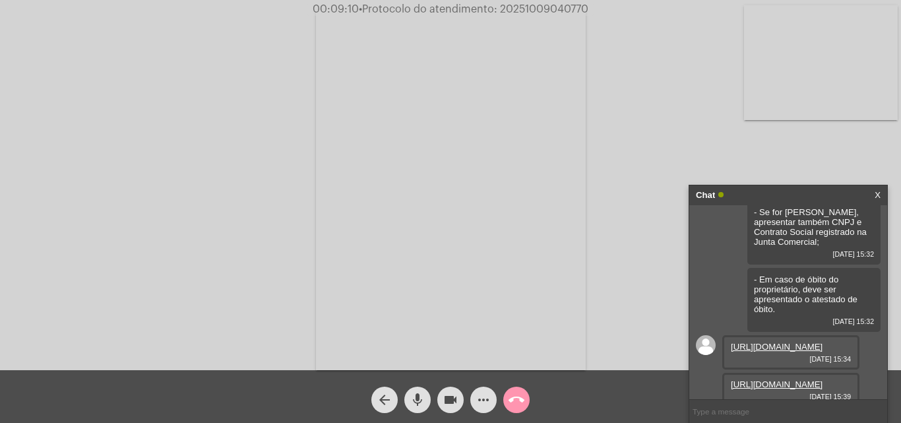
scroll to position [328, 0]
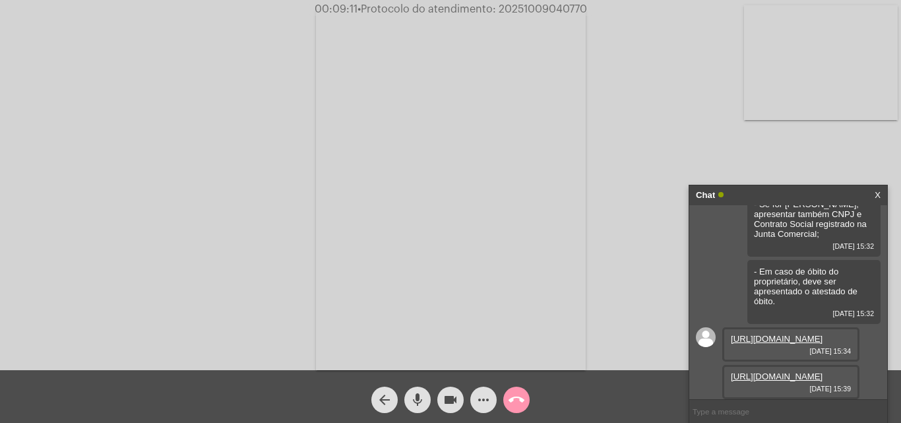
click at [800, 371] on link "[URL][DOMAIN_NAME]" at bounding box center [777, 376] width 92 height 10
click at [617, 284] on div "Acessando Câmera e Microfone..." at bounding box center [450, 188] width 898 height 370
click at [706, 413] on input "text" at bounding box center [788, 411] width 198 height 23
drag, startPoint x: 804, startPoint y: 381, endPoint x: 722, endPoint y: 346, distance: 88.9
click at [722, 365] on div "[URL][DOMAIN_NAME] [DATE] 15:39" at bounding box center [790, 382] width 137 height 34
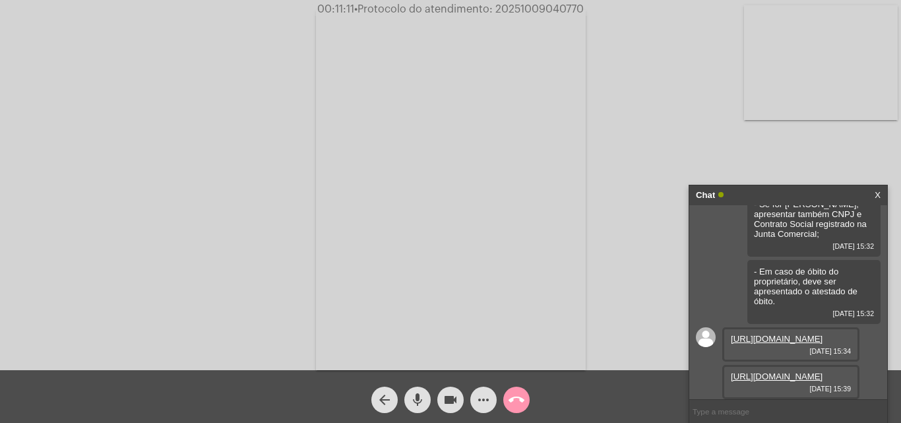
drag, startPoint x: 849, startPoint y: 307, endPoint x: 836, endPoint y: 311, distance: 14.6
click at [728, 327] on div "[URL][DOMAIN_NAME] [DATE] 15:34" at bounding box center [790, 344] width 137 height 34
click at [524, 404] on mat-icon "call_end" at bounding box center [516, 400] width 16 height 16
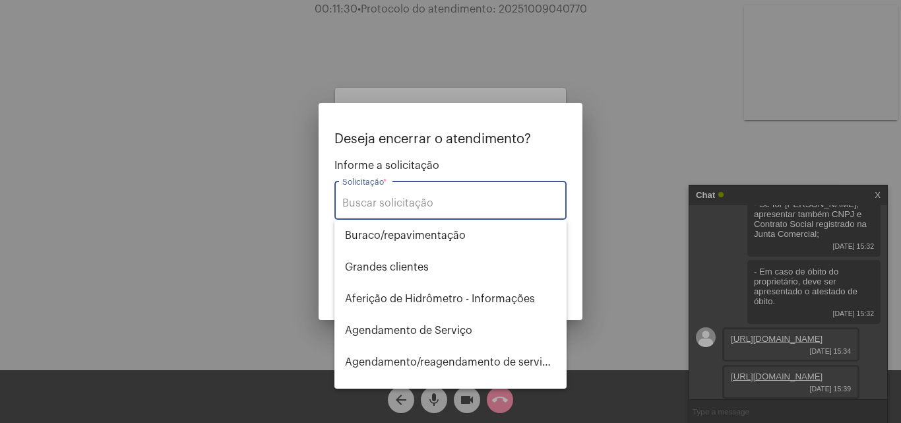
click at [438, 210] on div "Solicitação *" at bounding box center [450, 199] width 216 height 42
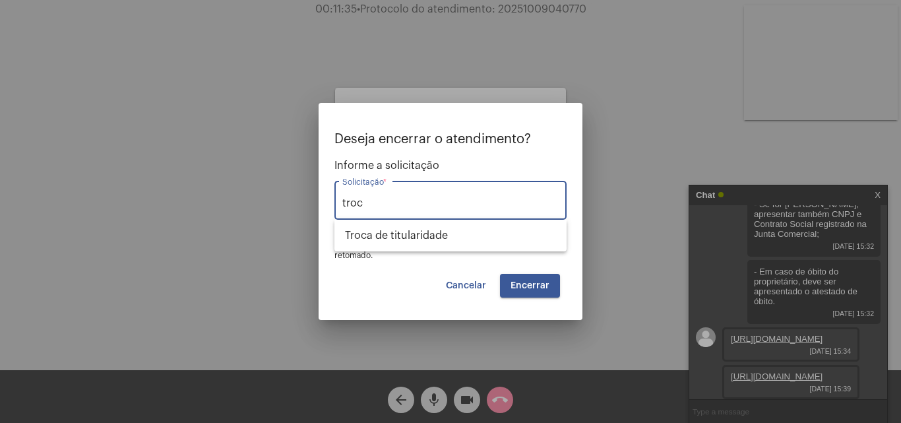
type input "troca"
click at [529, 227] on span "Troca de titularidade" at bounding box center [450, 236] width 211 height 32
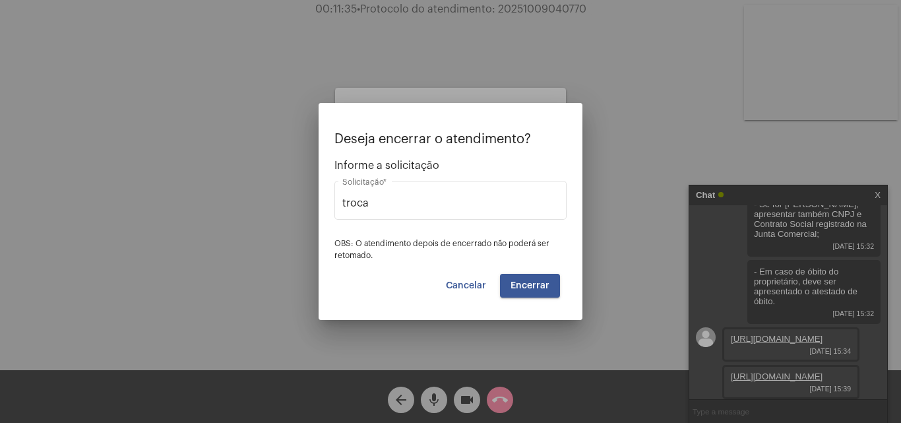
click at [423, 235] on mat-form-field "troca Solicitação *" at bounding box center [450, 207] width 232 height 59
click at [535, 285] on span "Encerrar" at bounding box center [529, 285] width 39 height 9
click at [528, 291] on button "Encerrar" at bounding box center [530, 286] width 60 height 24
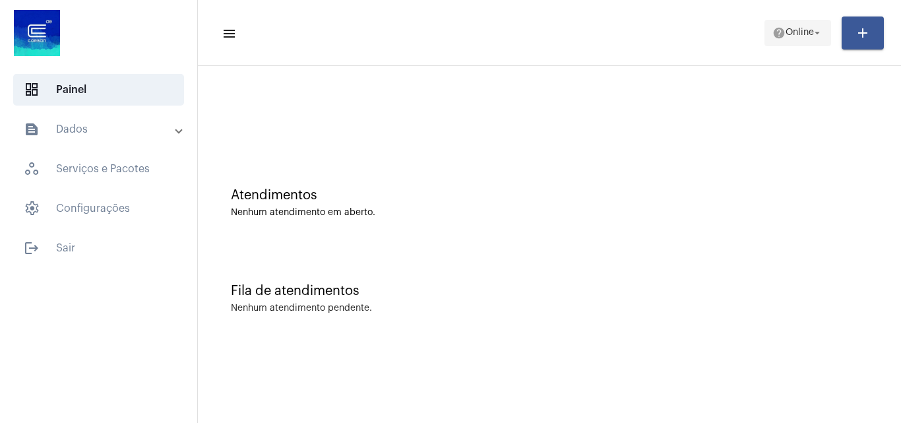
click at [772, 34] on mat-icon "help" at bounding box center [778, 32] width 13 height 13
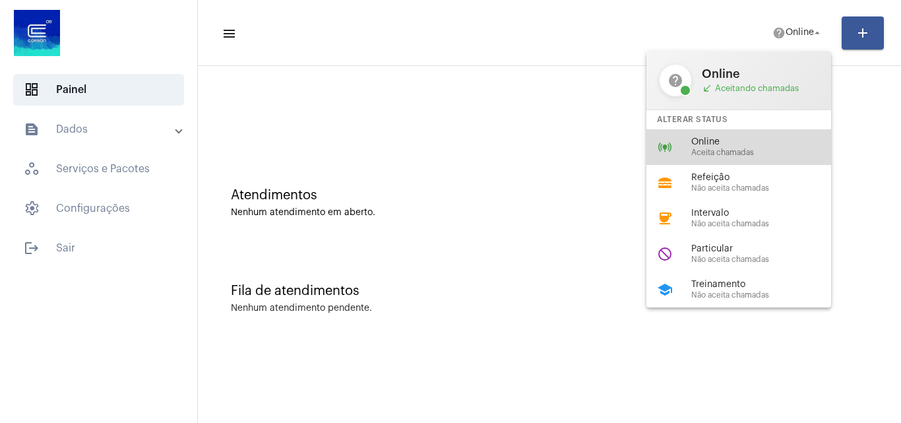
click at [740, 131] on div "online_prediction Online Aceita chamadas" at bounding box center [749, 147] width 206 height 36
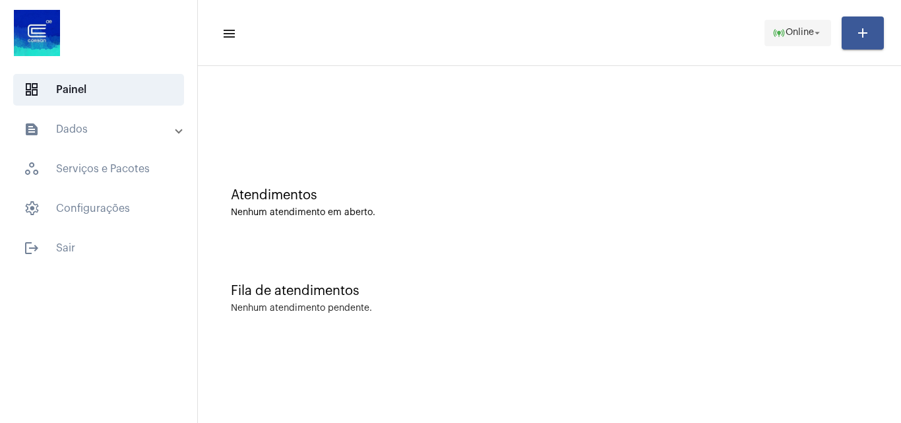
click at [787, 44] on span "online_prediction Online arrow_drop_down" at bounding box center [797, 32] width 51 height 24
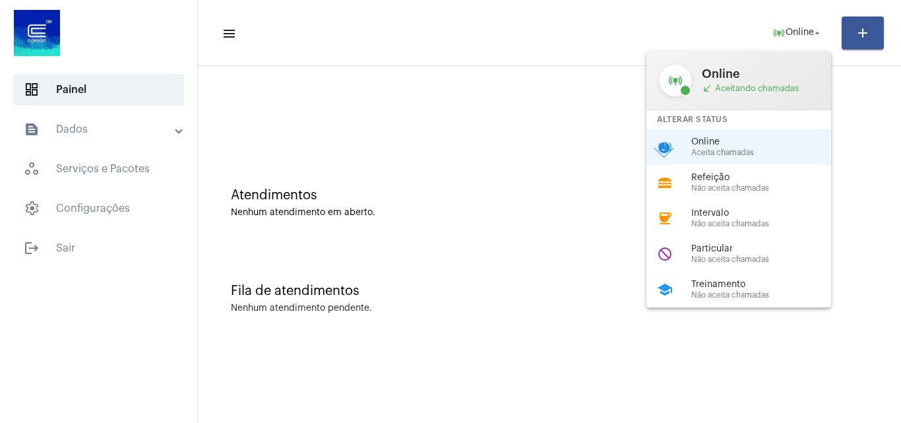
click at [729, 133] on div "online_prediction Online Aceita chamadas check_circle" at bounding box center [749, 147] width 206 height 36
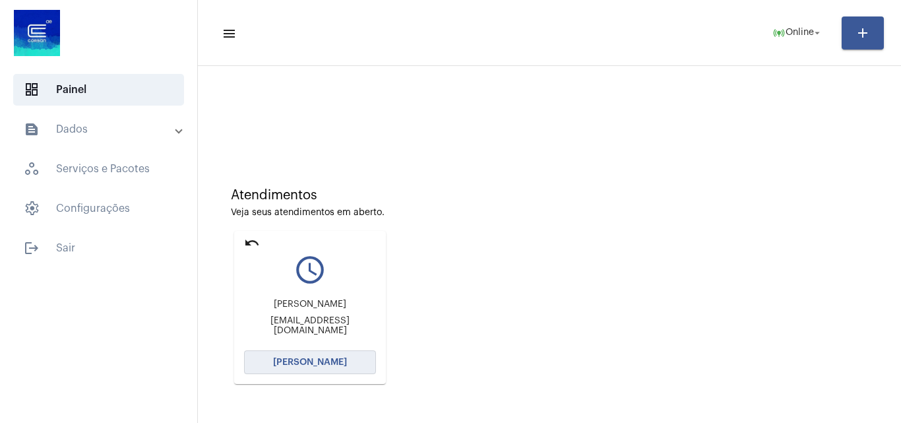
click at [351, 367] on button "[PERSON_NAME]" at bounding box center [310, 362] width 132 height 24
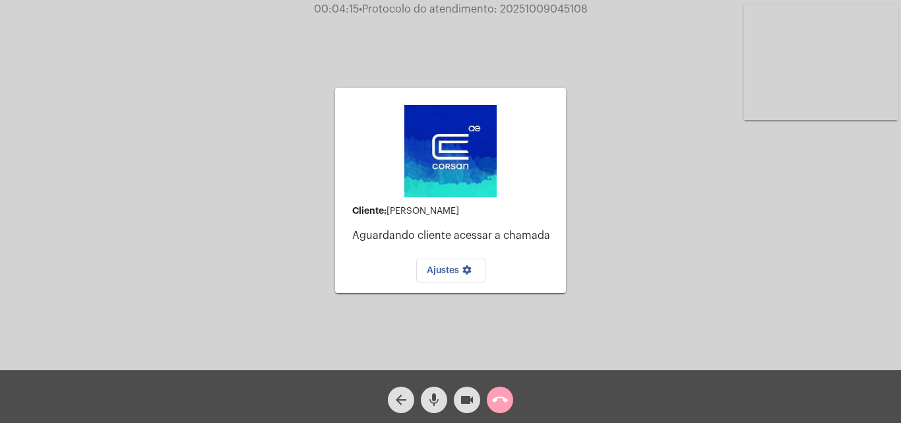
click at [501, 400] on mat-icon "call_end" at bounding box center [500, 400] width 16 height 16
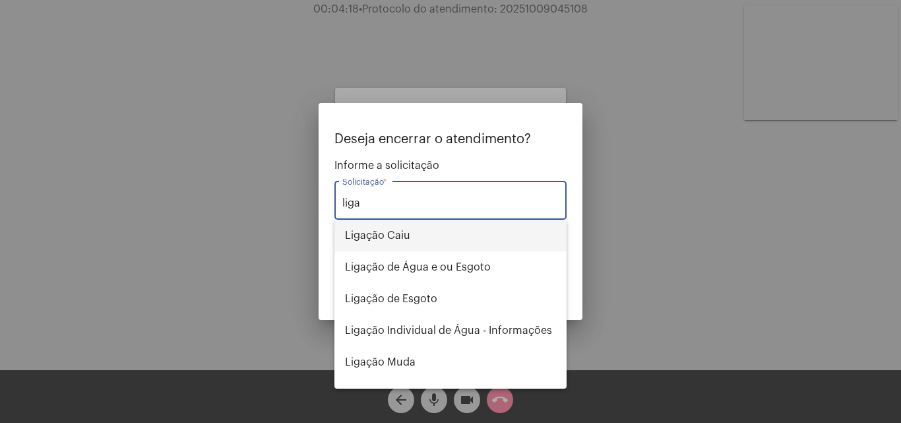
click at [377, 230] on span "Ligação Caiu" at bounding box center [450, 236] width 211 height 32
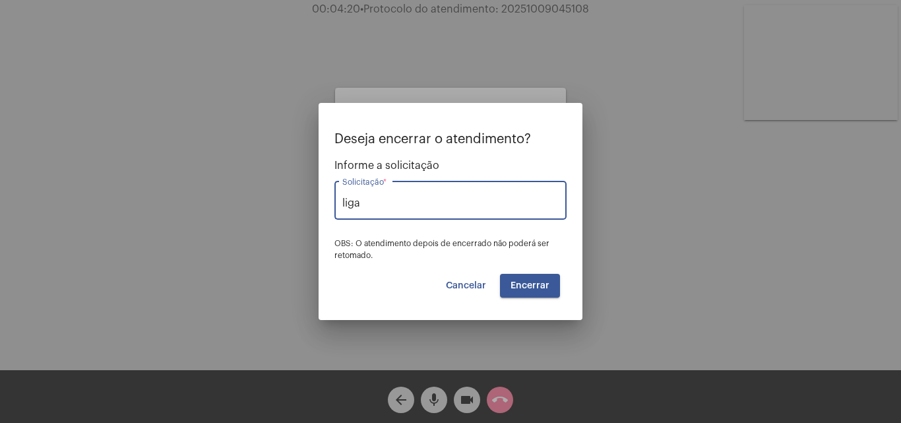
type input "Ligação Caiu"
click at [524, 282] on span "Encerrar" at bounding box center [529, 285] width 39 height 9
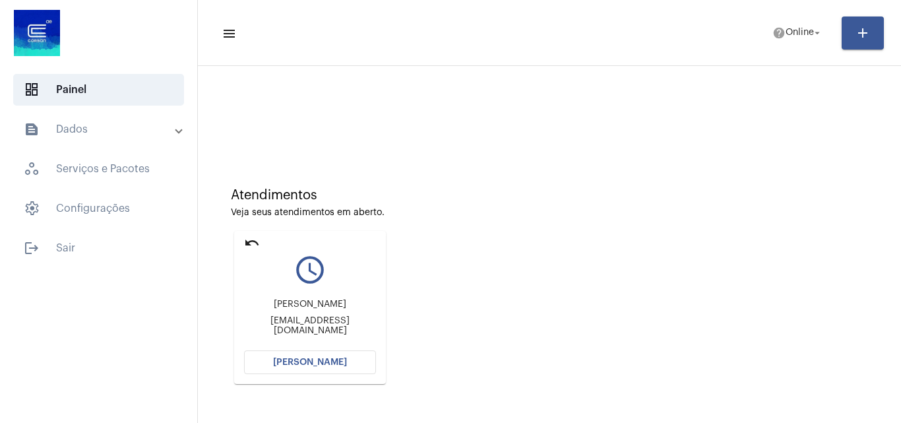
click at [332, 346] on div "[PERSON_NAME] [EMAIL_ADDRESS][DOMAIN_NAME]" at bounding box center [310, 317] width 132 height 59
click at [340, 363] on span "[PERSON_NAME]" at bounding box center [310, 361] width 74 height 9
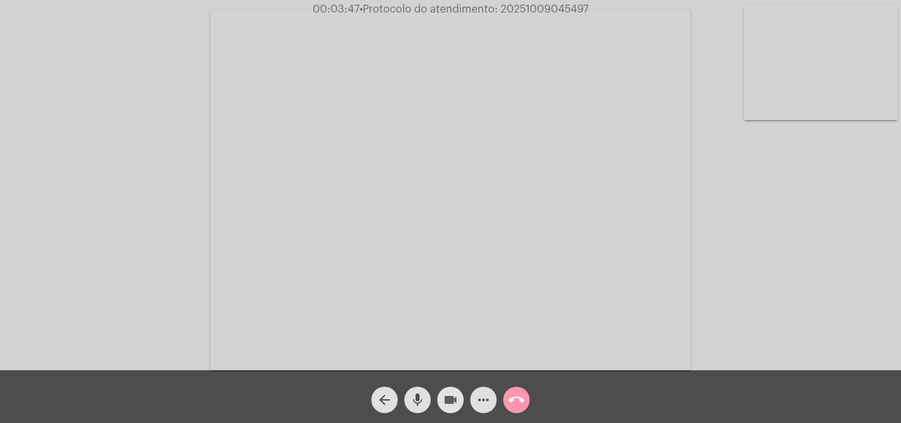
click at [452, 404] on mat-icon "videocam" at bounding box center [450, 400] width 16 height 16
click at [427, 404] on button "mic" at bounding box center [417, 399] width 26 height 26
click at [420, 396] on mat-icon "mic_off" at bounding box center [418, 400] width 16 height 16
click at [446, 401] on mat-icon "videocam_off" at bounding box center [450, 400] width 16 height 16
click at [487, 402] on mat-icon "more_horiz" at bounding box center [483, 400] width 16 height 16
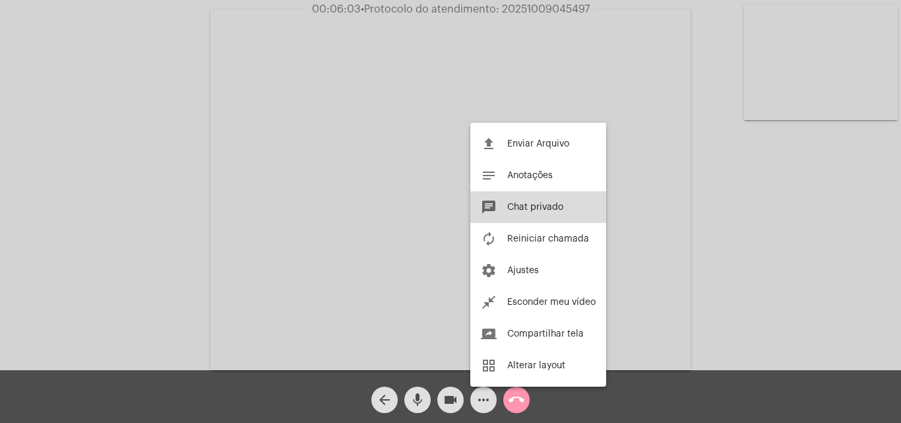
click at [568, 202] on button "chat Chat privado" at bounding box center [538, 207] width 136 height 32
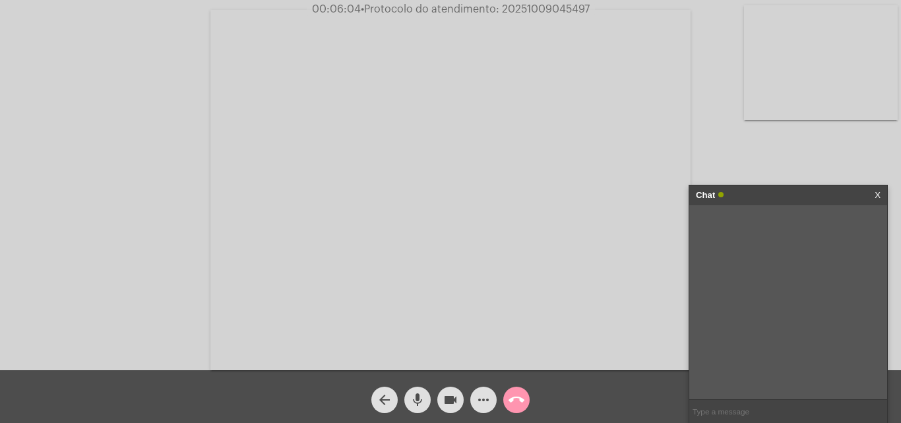
click at [733, 408] on input "text" at bounding box center [788, 411] width 198 height 23
type input "[PERSON_NAME]"
click at [517, 404] on mat-icon "call_end" at bounding box center [516, 400] width 16 height 16
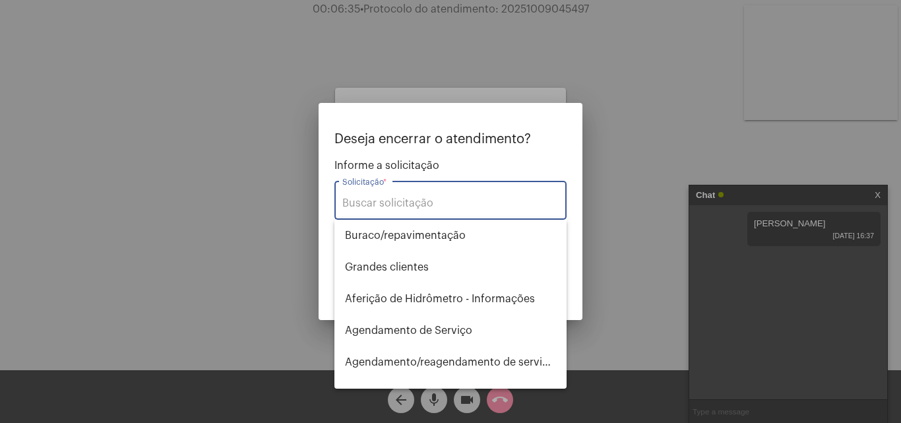
click at [408, 204] on input "Solicitação *" at bounding box center [450, 203] width 216 height 12
type input "f"
type input "r"
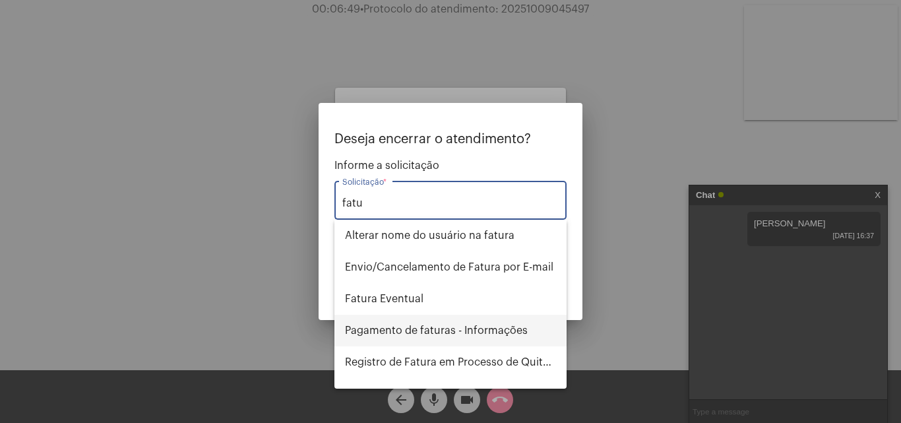
click at [452, 330] on span "Pagamento de faturas - Informações" at bounding box center [450, 331] width 211 height 32
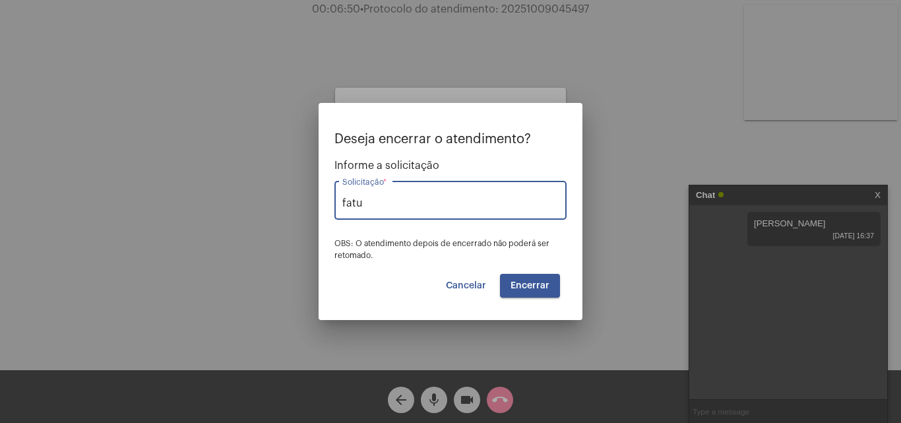
type input "Pagamento de faturas - Informações"
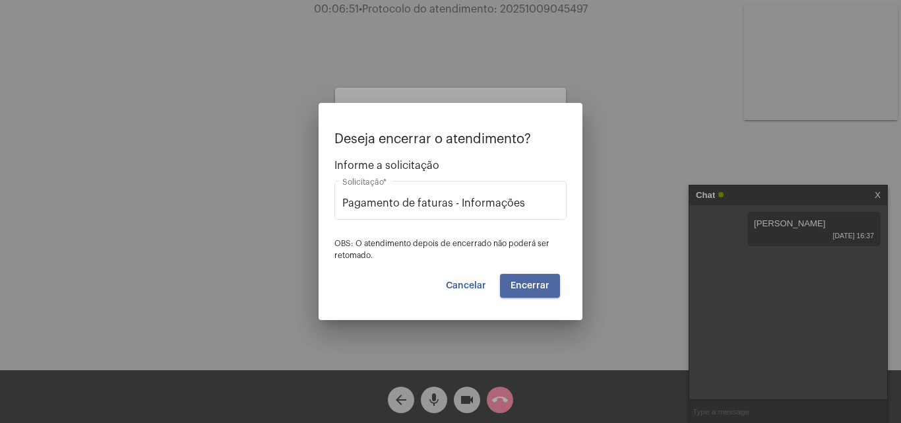
click at [543, 293] on button "Encerrar" at bounding box center [530, 286] width 60 height 24
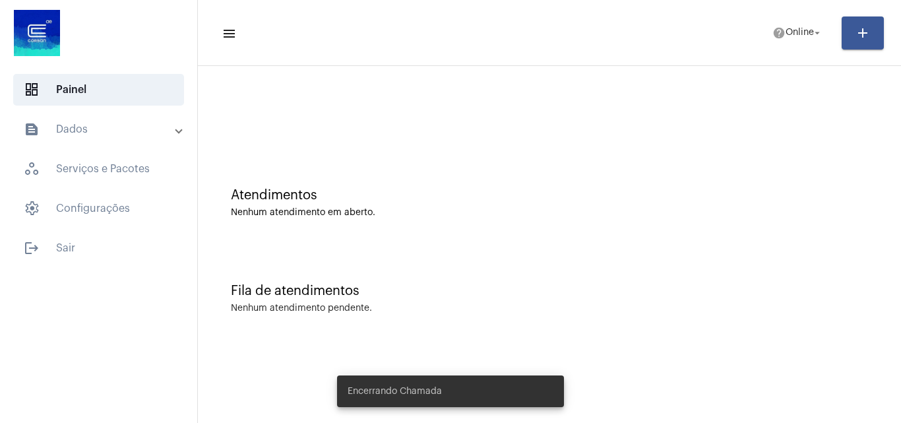
click at [785, 48] on mat-toolbar-row "menu help Online arrow_drop_down add" at bounding box center [549, 33] width 703 height 42
click at [786, 34] on span "Online" at bounding box center [799, 32] width 28 height 9
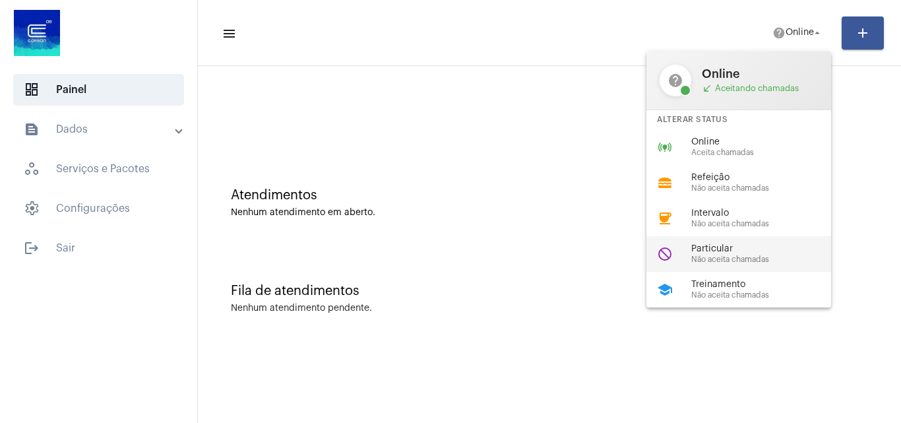
click at [763, 239] on div "do_not_disturb Particular Não aceita chamadas" at bounding box center [749, 254] width 206 height 36
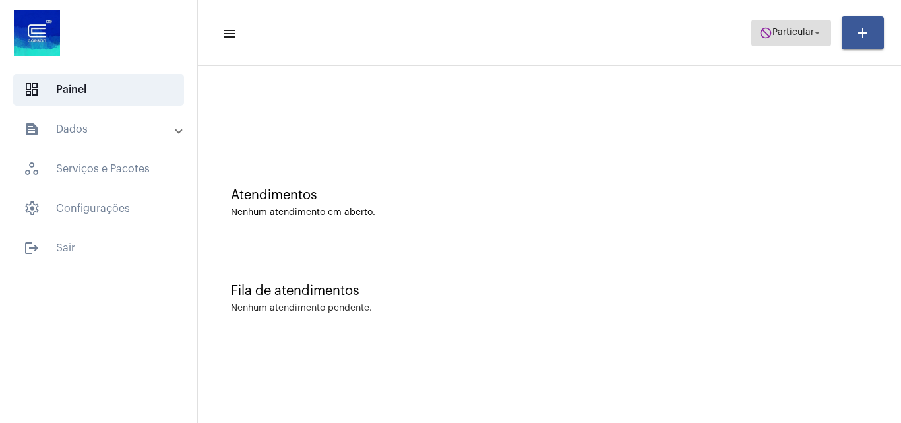
click at [791, 29] on span "Particular" at bounding box center [793, 32] width 42 height 9
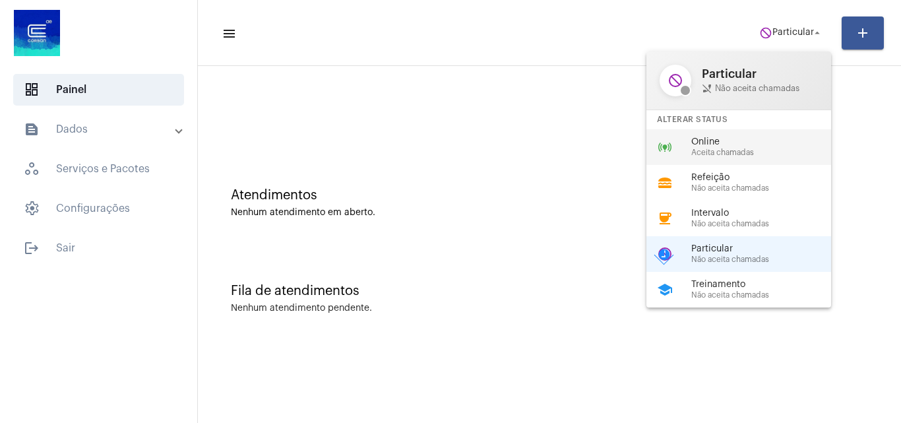
click at [763, 146] on span "Online" at bounding box center [766, 142] width 150 height 10
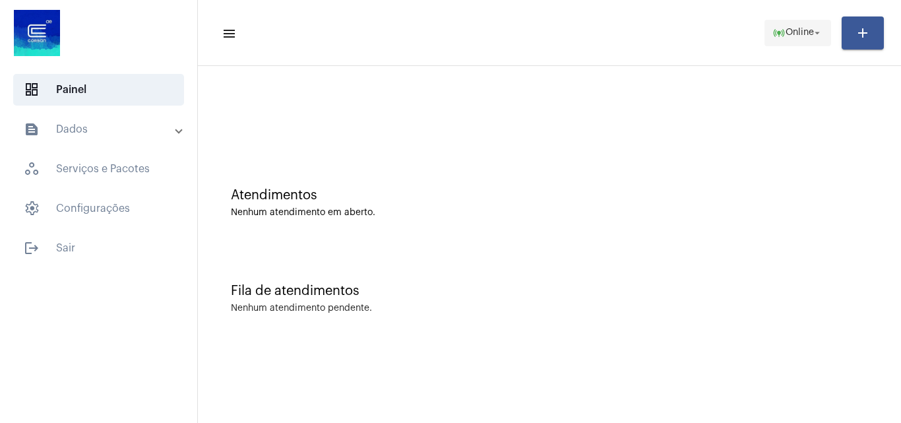
click at [807, 36] on span "Online" at bounding box center [799, 32] width 28 height 9
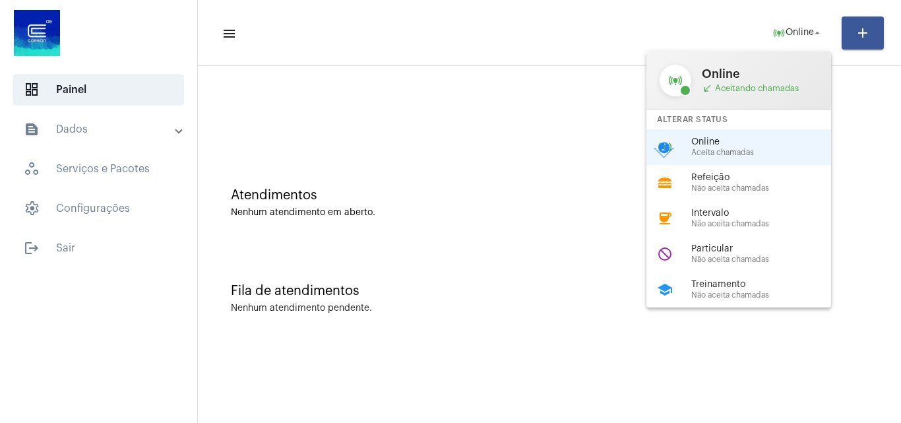
click at [84, 246] on div at bounding box center [450, 211] width 901 height 423
